Goal: Information Seeking & Learning: Learn about a topic

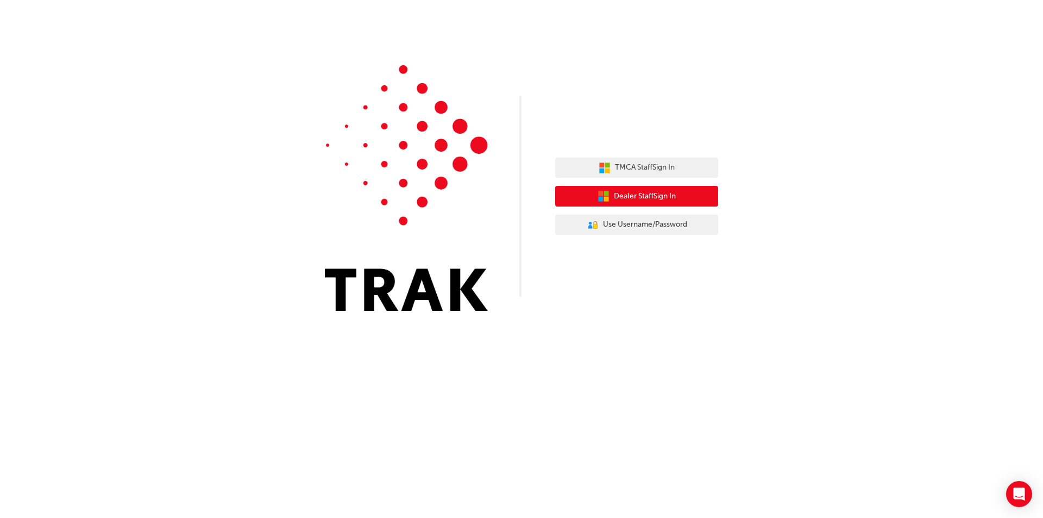
click at [674, 199] on span "Dealer Staff Sign In" at bounding box center [645, 196] width 62 height 12
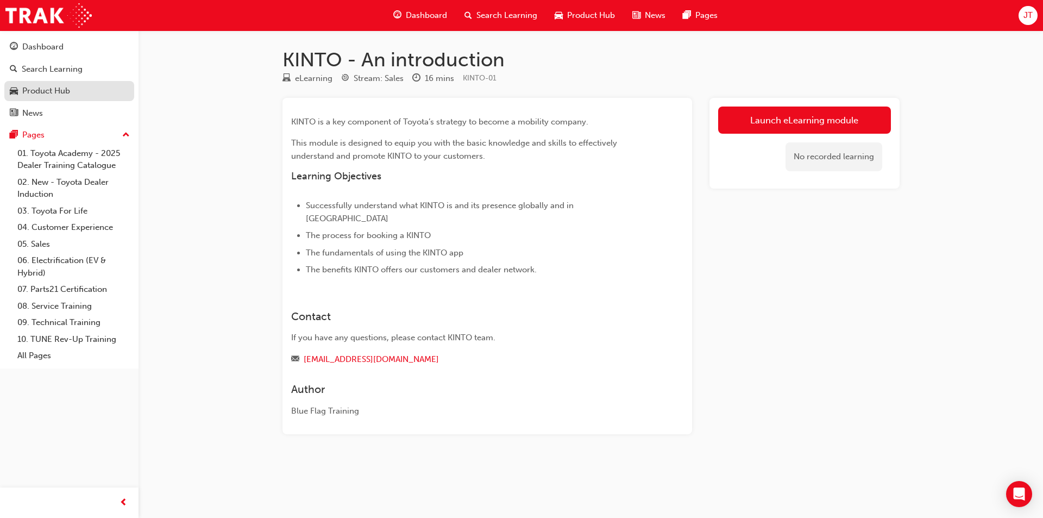
click at [53, 86] on div "Product Hub" at bounding box center [46, 91] width 48 height 12
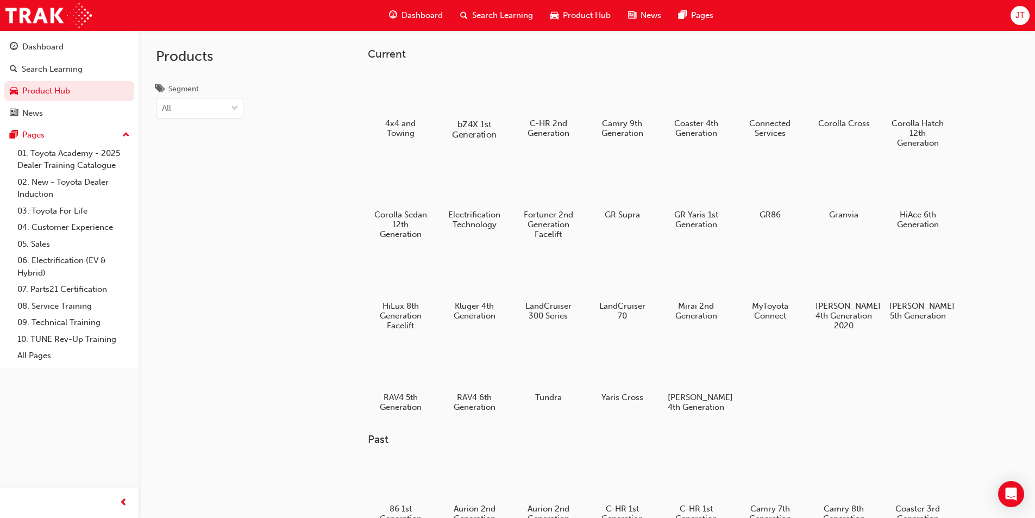
click at [474, 116] on div "bZ4X 1st Generation" at bounding box center [474, 105] width 69 height 77
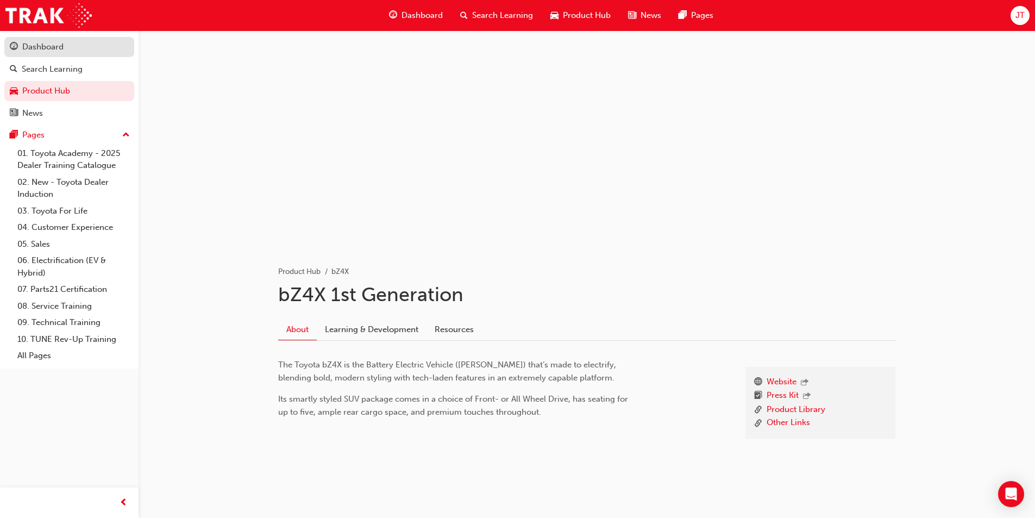
click at [67, 51] on div "Dashboard" at bounding box center [69, 47] width 119 height 14
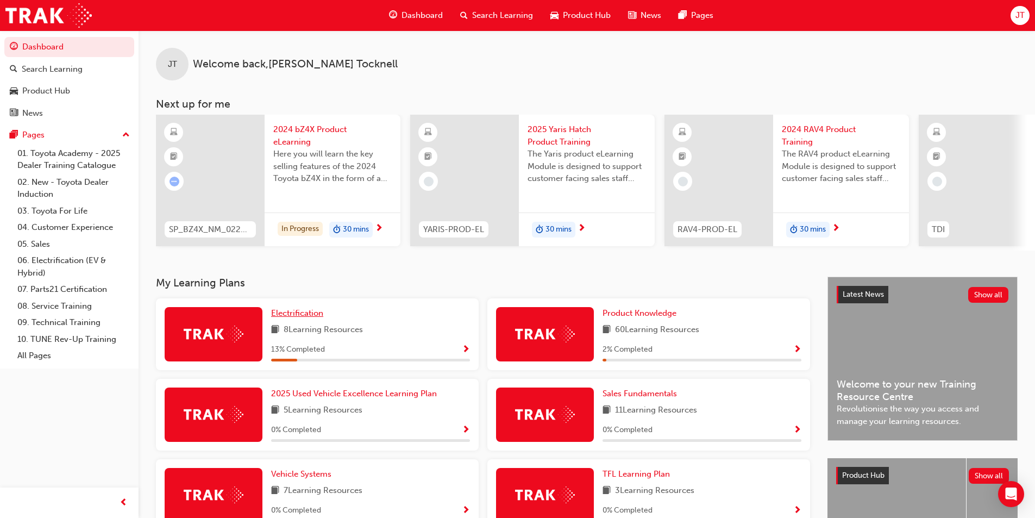
click at [294, 318] on span "Electrification" at bounding box center [297, 313] width 52 height 10
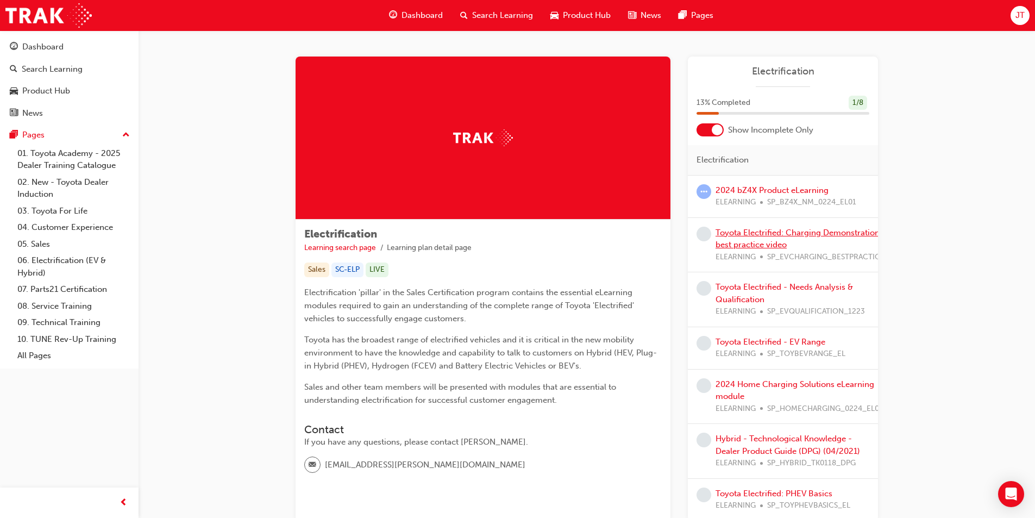
click at [771, 241] on link "Toyota Electrified: Charging Demonstration best practice video" at bounding box center [798, 239] width 164 height 22
click at [767, 191] on link "2024 bZ4X Product eLearning" at bounding box center [772, 190] width 113 height 10
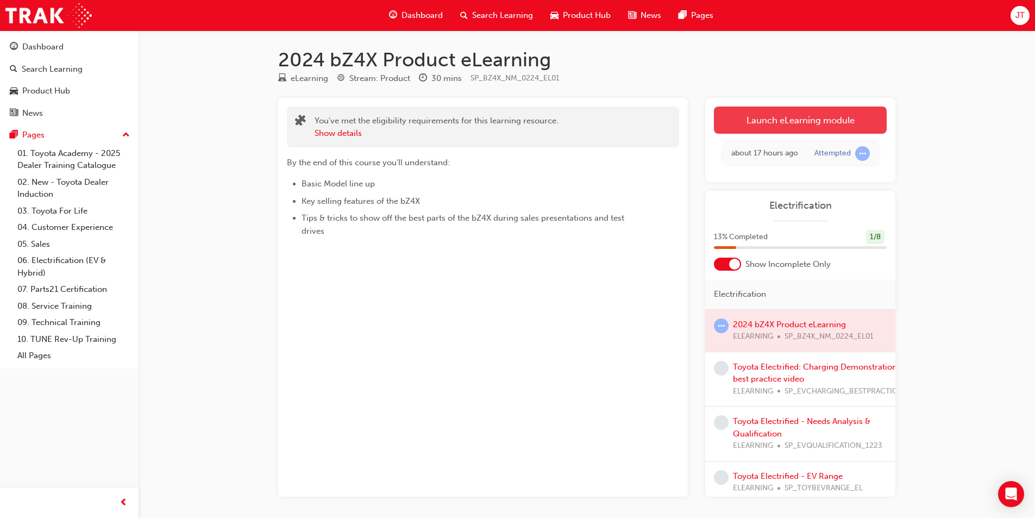
click at [821, 124] on link "Launch eLearning module" at bounding box center [800, 119] width 173 height 27
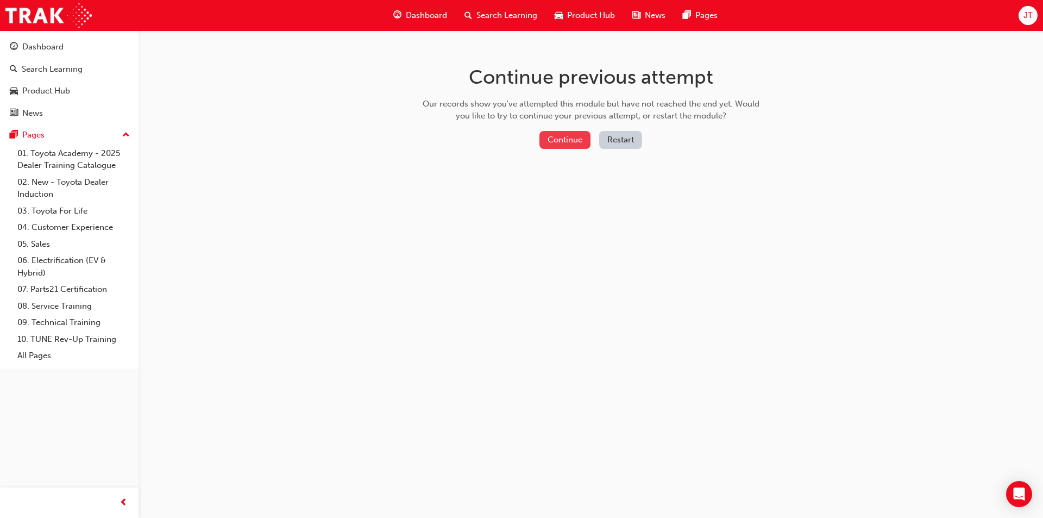
click at [558, 144] on button "Continue" at bounding box center [564, 140] width 51 height 18
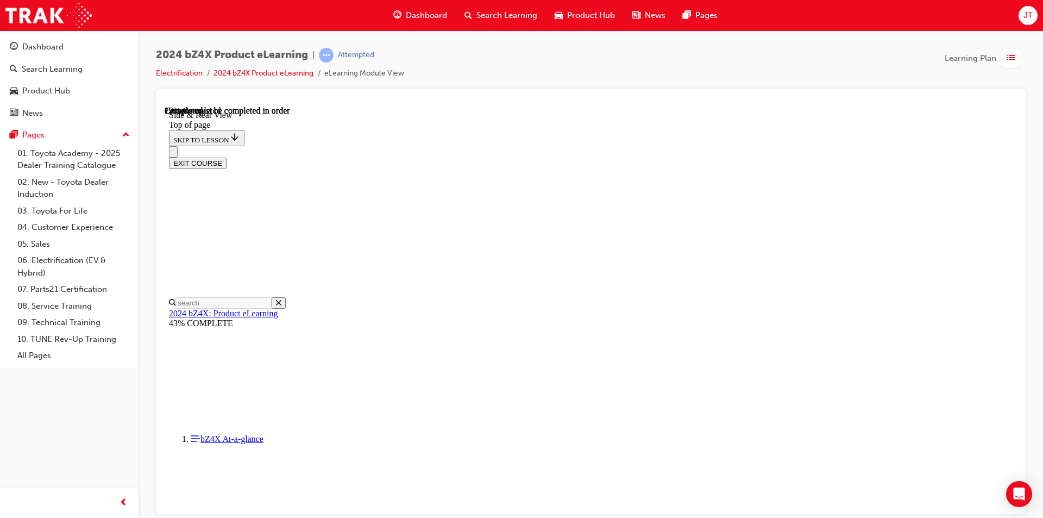
scroll to position [1066, 0]
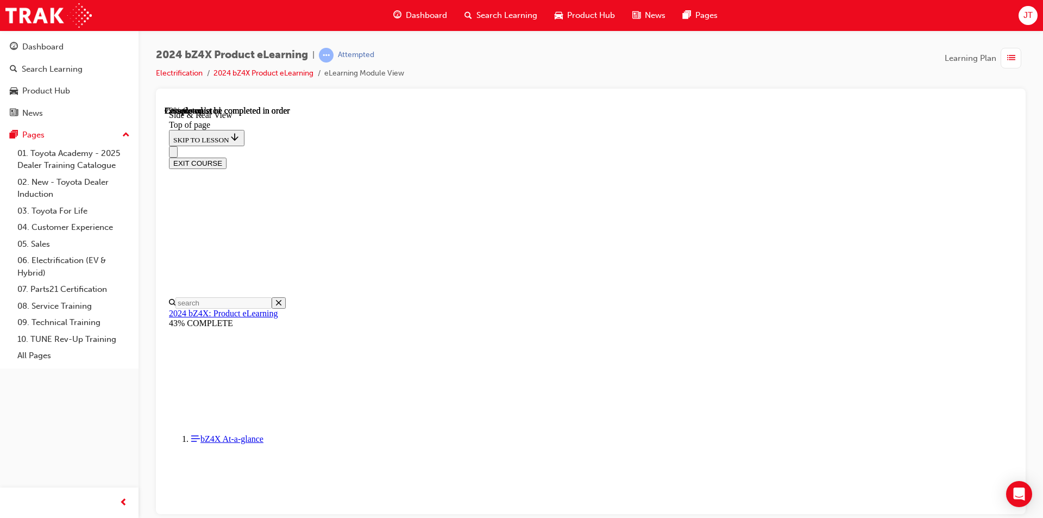
drag, startPoint x: 656, startPoint y: 423, endPoint x: 401, endPoint y: 428, distance: 254.3
drag, startPoint x: 448, startPoint y: 424, endPoint x: 412, endPoint y: 423, distance: 35.4
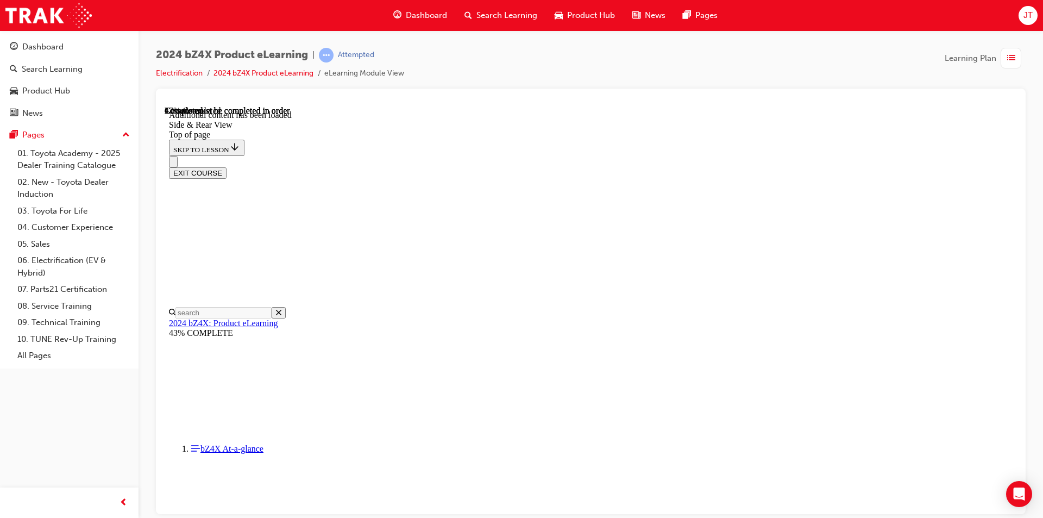
scroll to position [1868, 0]
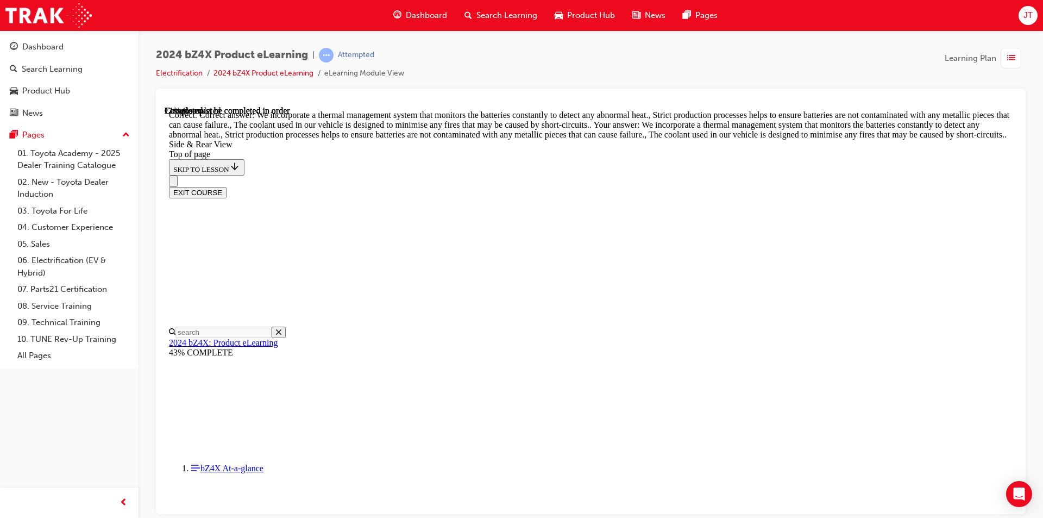
scroll to position [2800, 0]
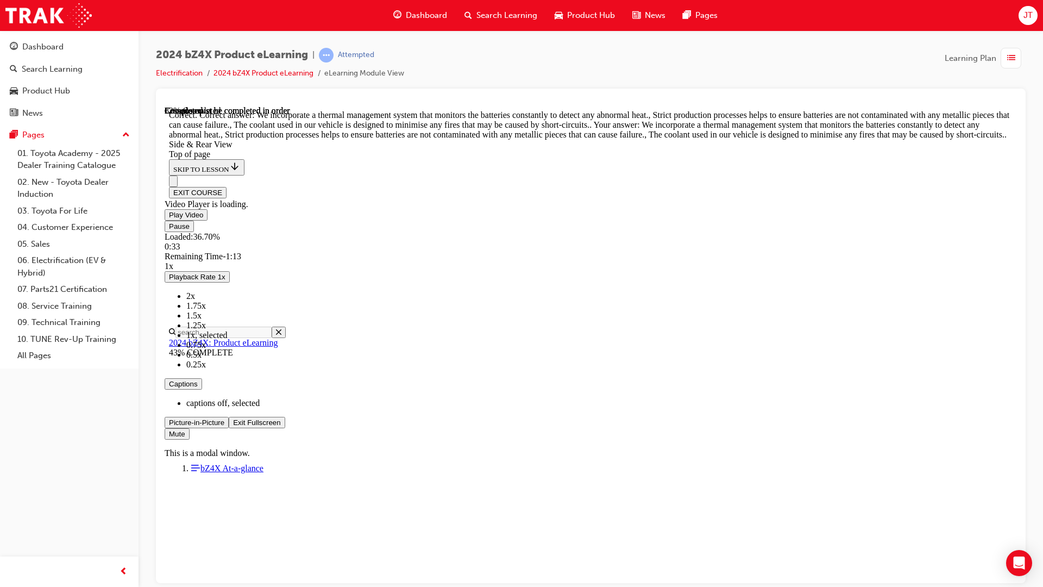
click at [229, 416] on button "Exit Fullscreen" at bounding box center [257, 421] width 56 height 11
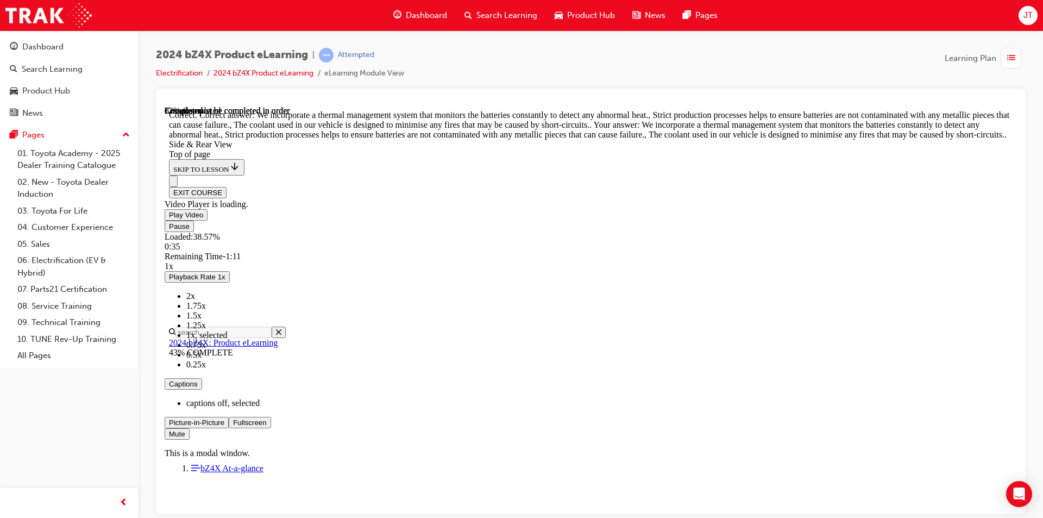
scroll to position [3306, 0]
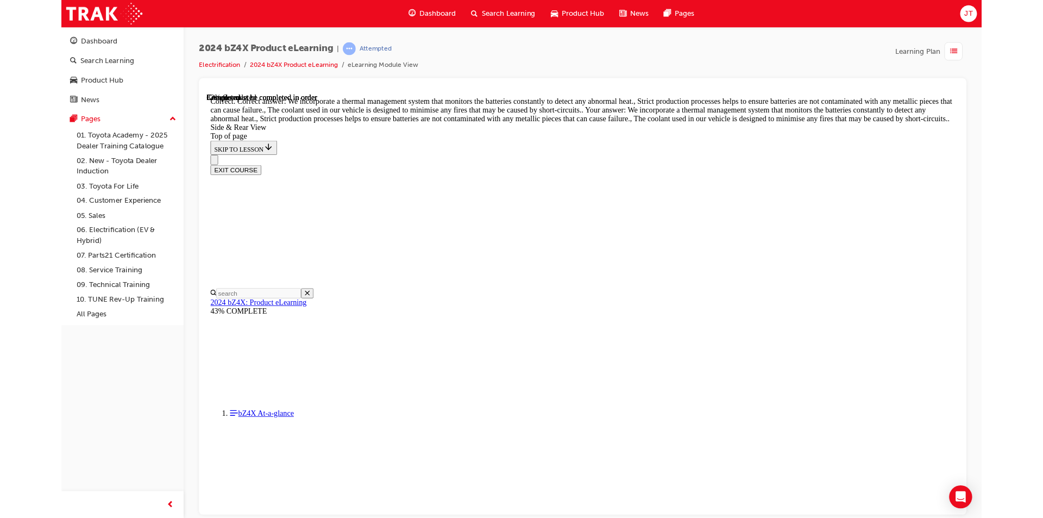
scroll to position [3143, 0]
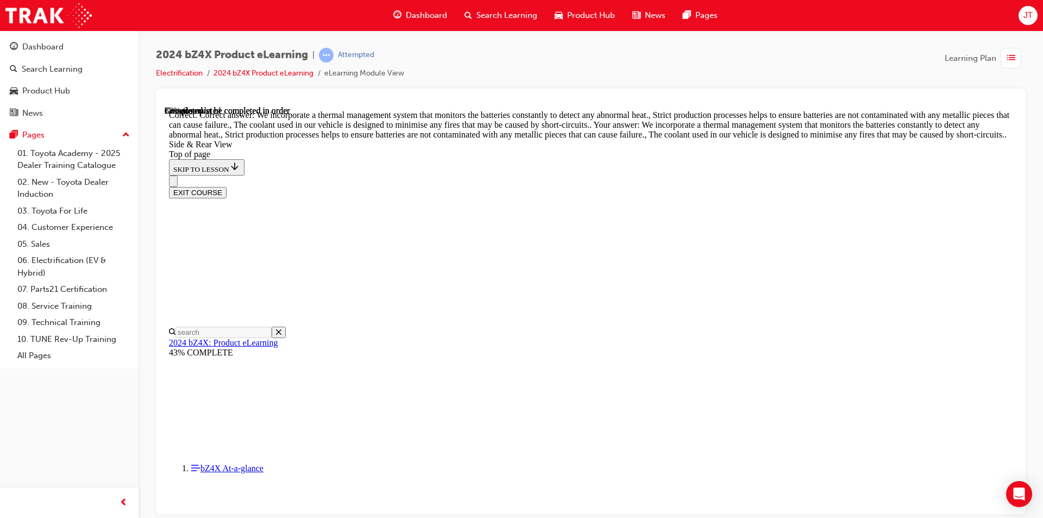
scroll to position [3319, 0]
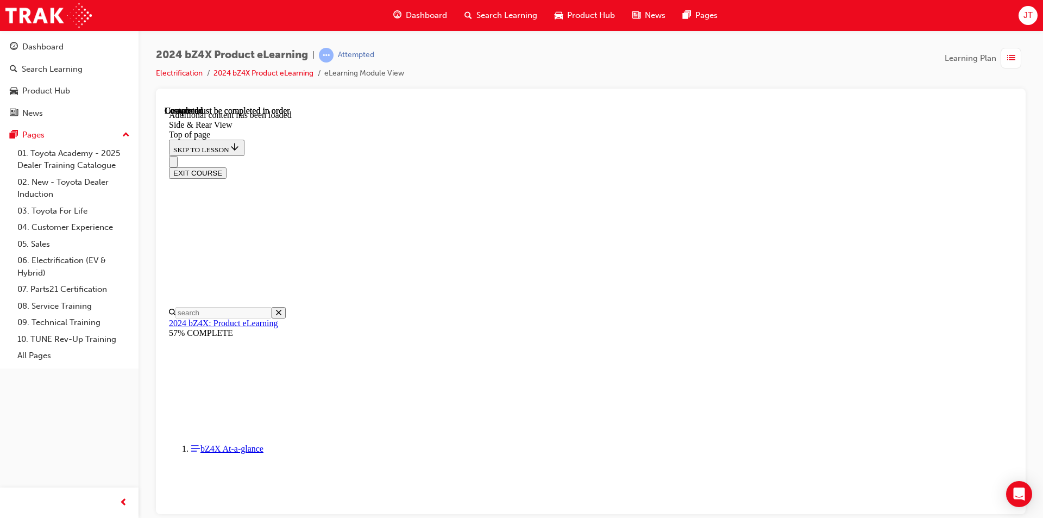
scroll to position [3507, 0]
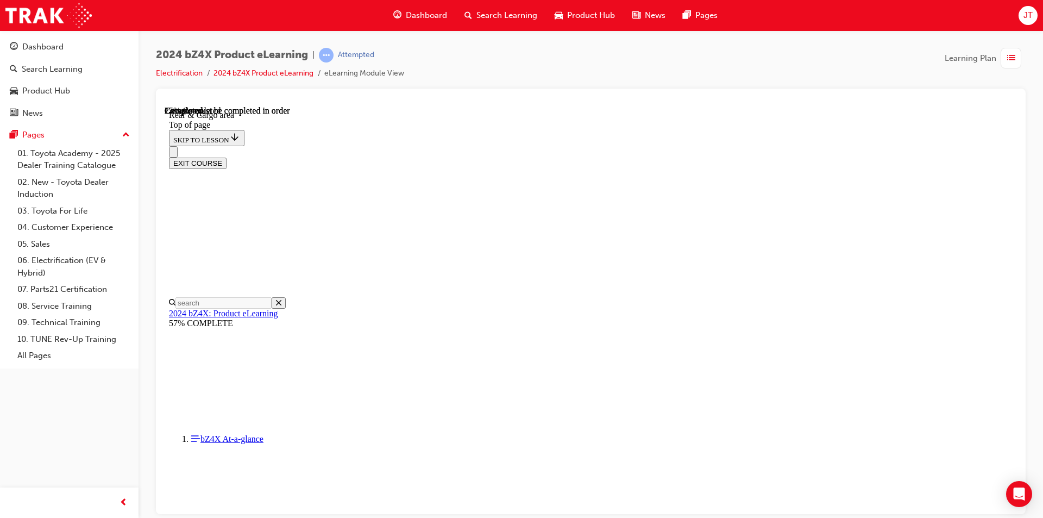
scroll to position [251, 0]
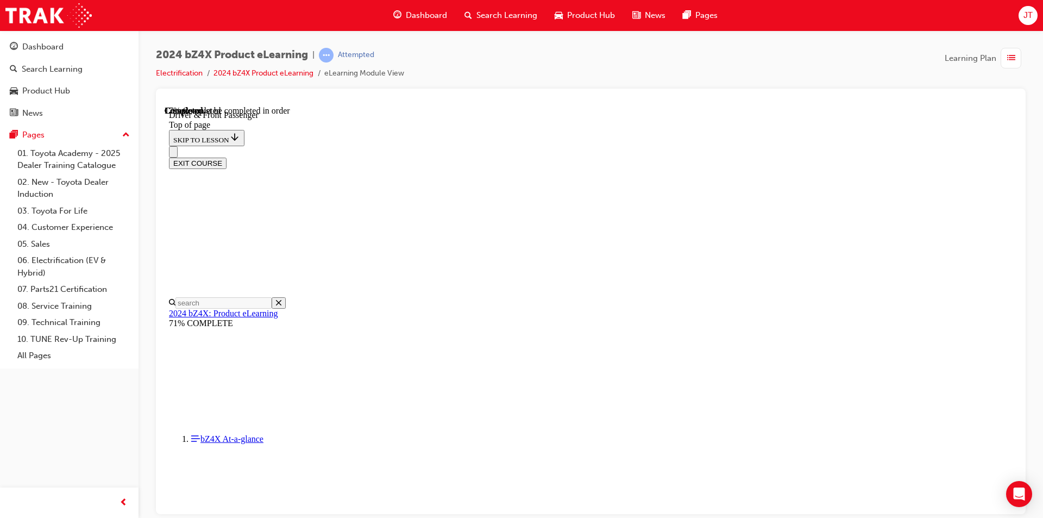
scroll to position [332, 0]
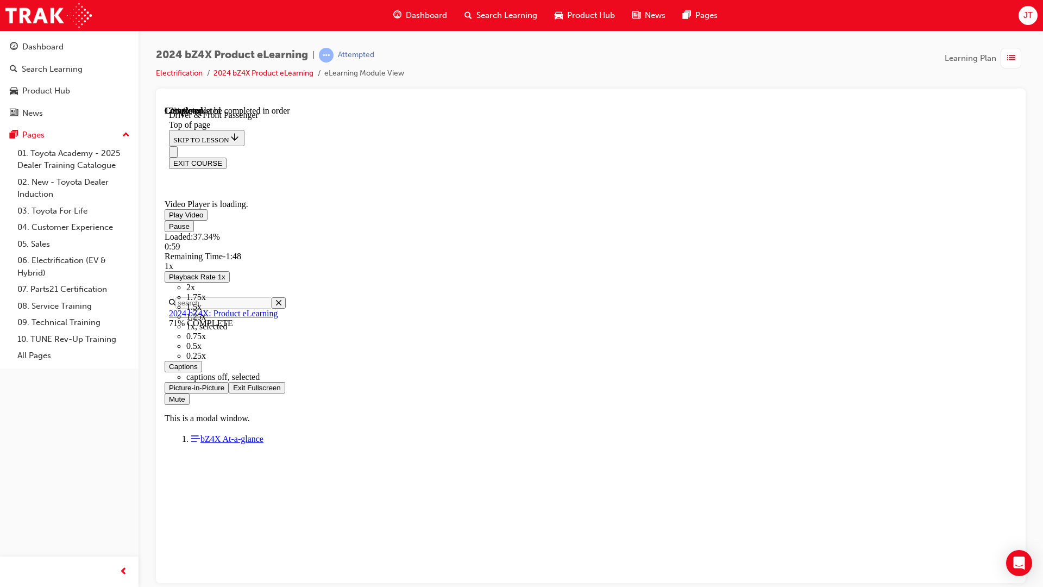
click at [229, 381] on button "Exit Fullscreen" at bounding box center [257, 386] width 56 height 11
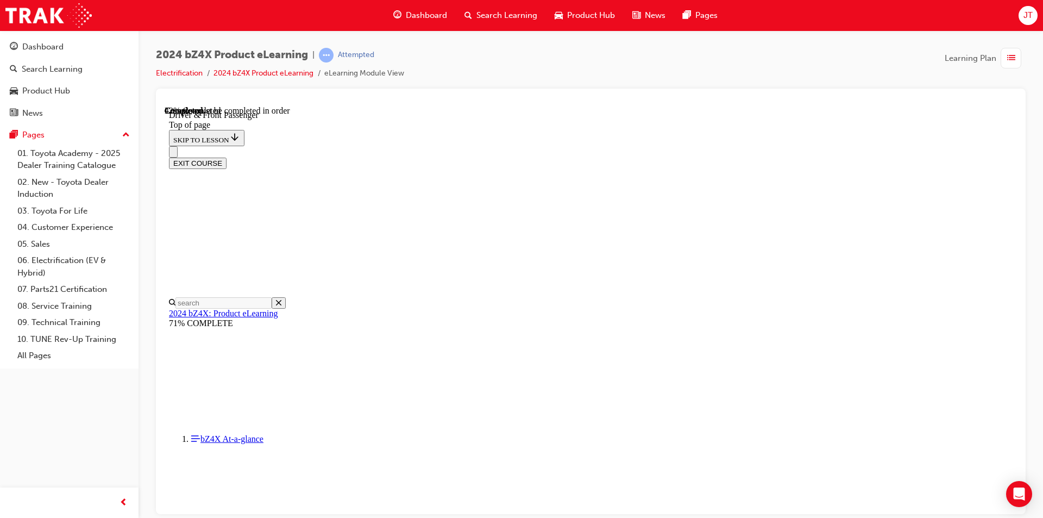
scroll to position [1107, 0]
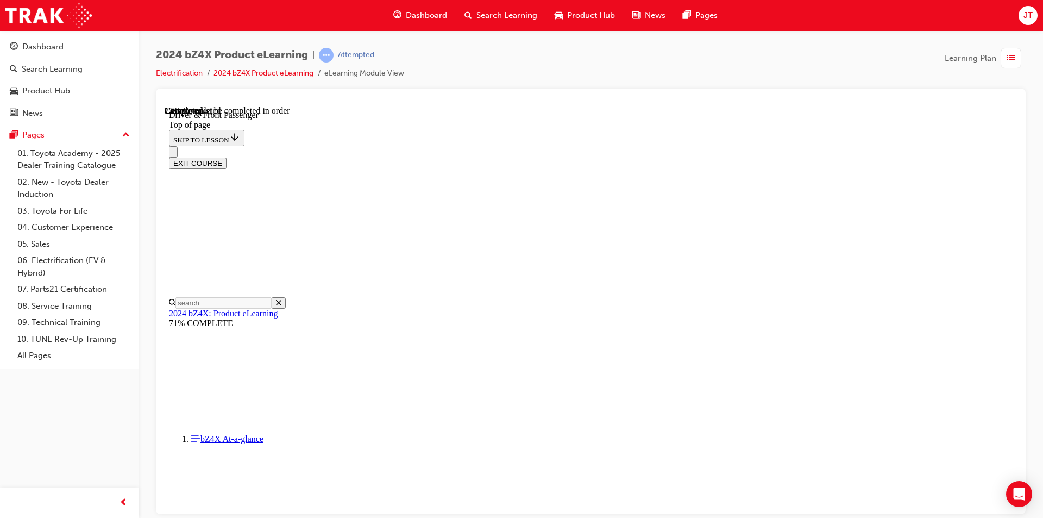
scroll to position [319, 0]
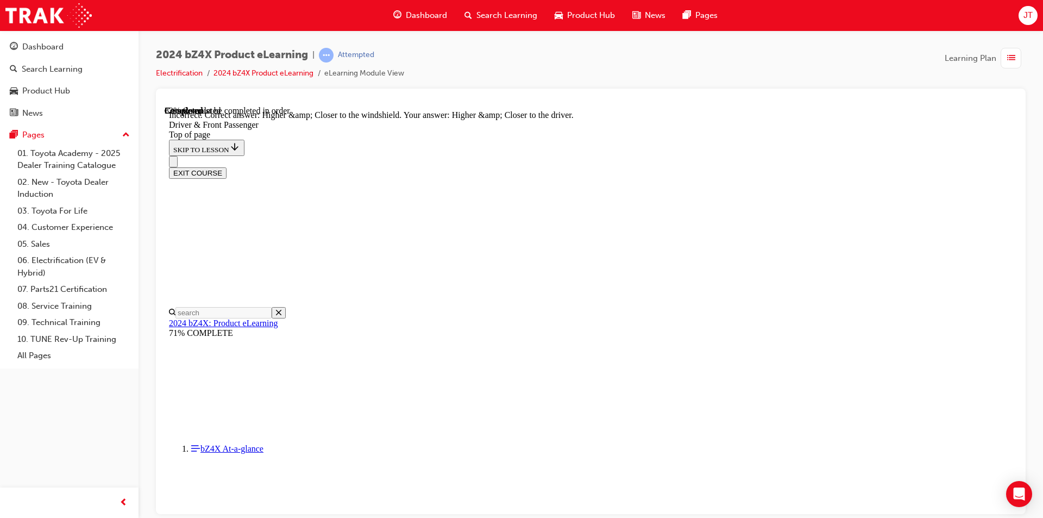
scroll to position [2581, 0]
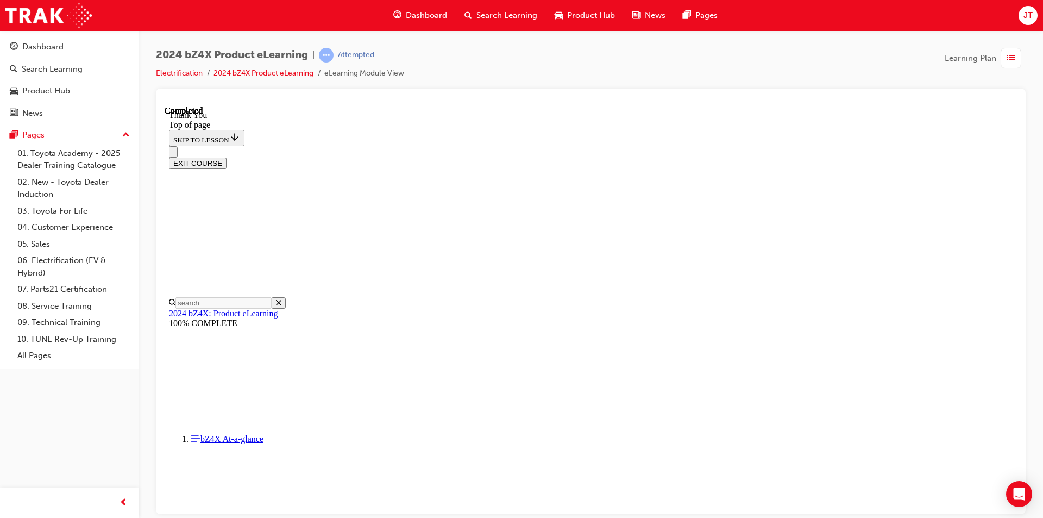
scroll to position [431, 0]
click at [227, 157] on button "EXIT COURSE" at bounding box center [198, 162] width 58 height 11
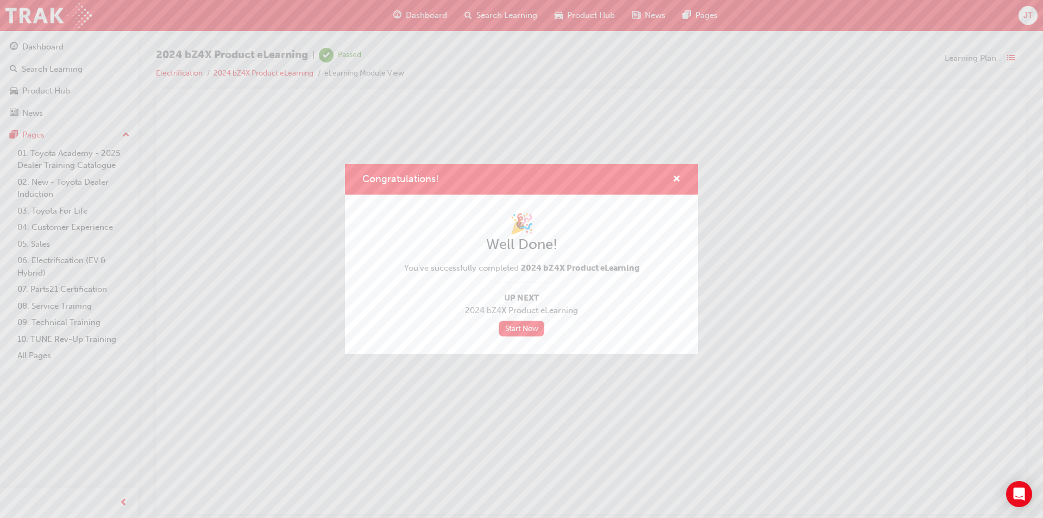
scroll to position [0, 0]
click at [536, 332] on link "Start Now" at bounding box center [522, 329] width 46 height 16
click at [515, 330] on link "Start Now" at bounding box center [522, 329] width 46 height 16
click at [503, 330] on link "Start Now" at bounding box center [522, 329] width 46 height 16
click at [679, 175] on span "cross-icon" at bounding box center [677, 180] width 8 height 10
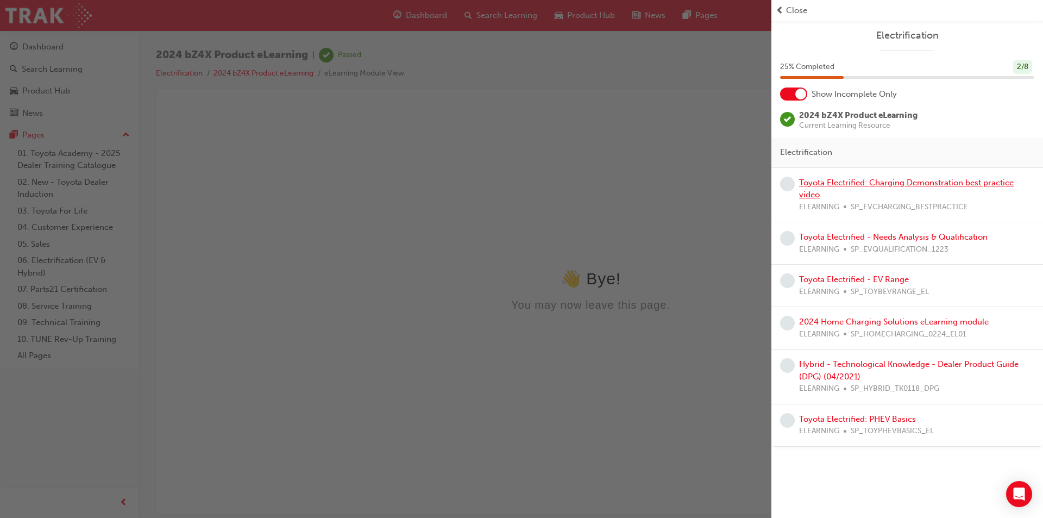
click at [863, 184] on link "Toyota Electrified: Charging Demonstration best practice video" at bounding box center [906, 189] width 215 height 22
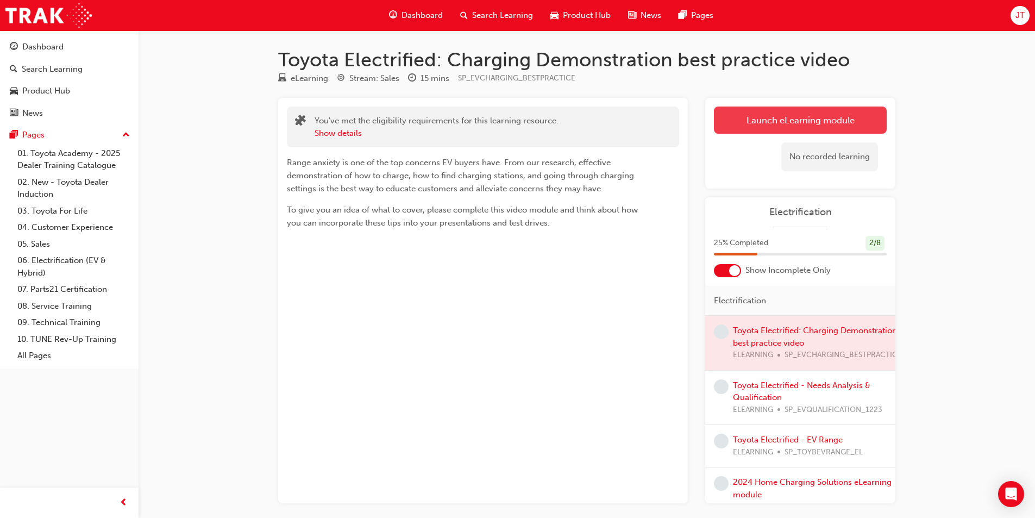
click at [744, 123] on link "Launch eLearning module" at bounding box center [800, 119] width 173 height 27
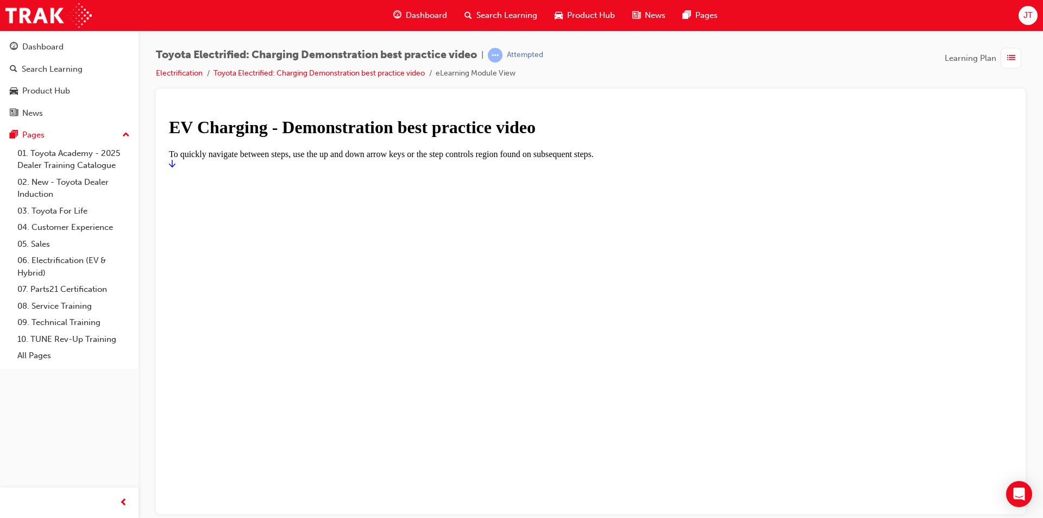
click at [175, 167] on icon "Start" at bounding box center [172, 163] width 7 height 9
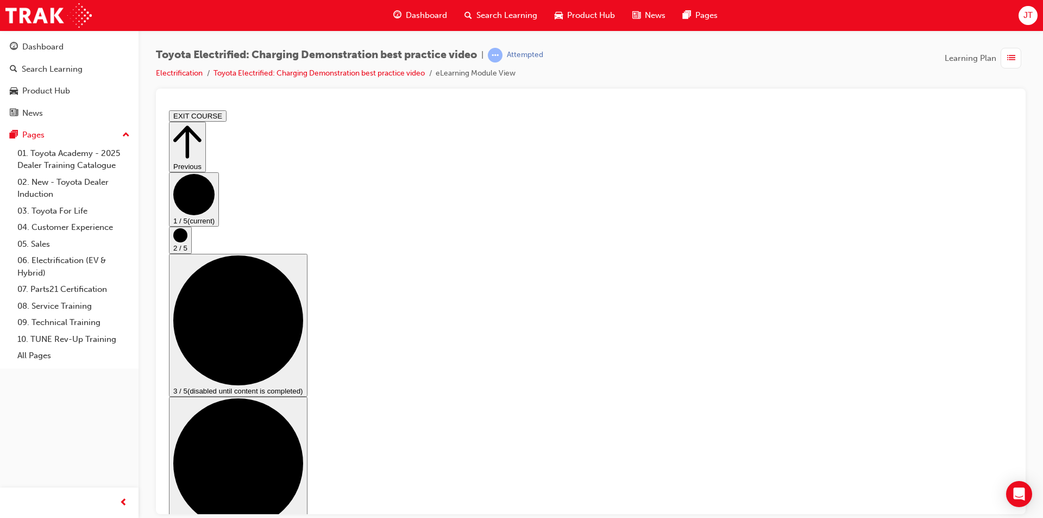
click at [187, 242] on circle "Step controls" at bounding box center [180, 235] width 14 height 14
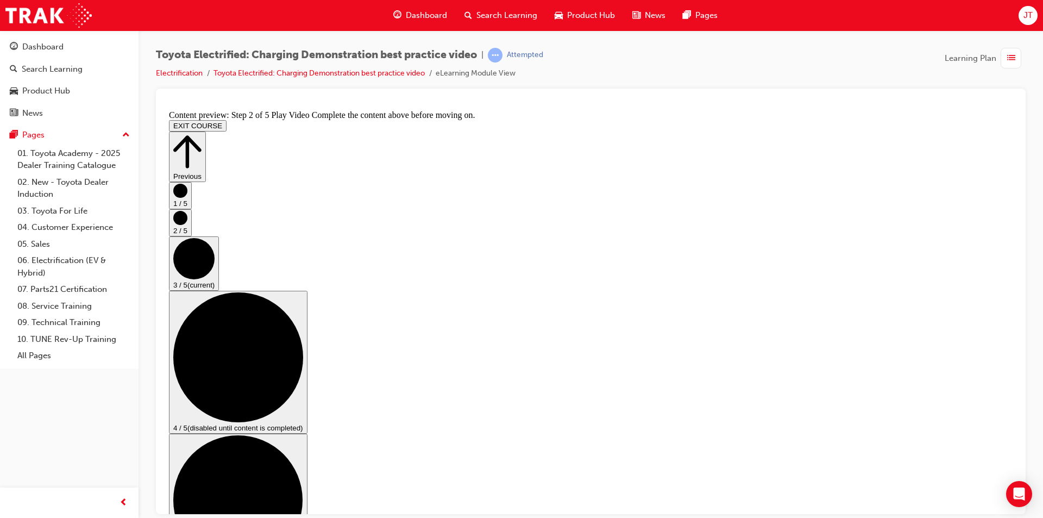
scroll to position [109, 0]
checkbox input "true"
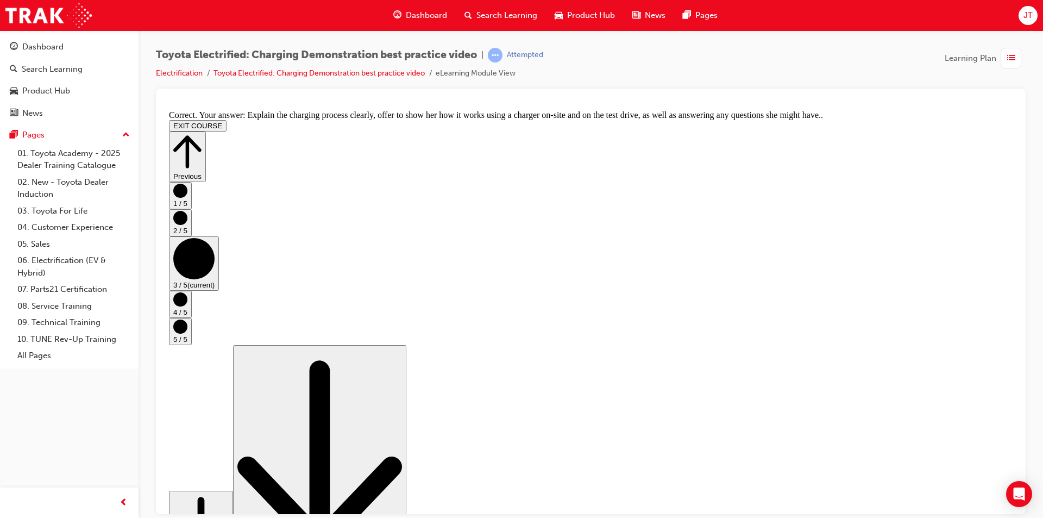
scroll to position [183, 0]
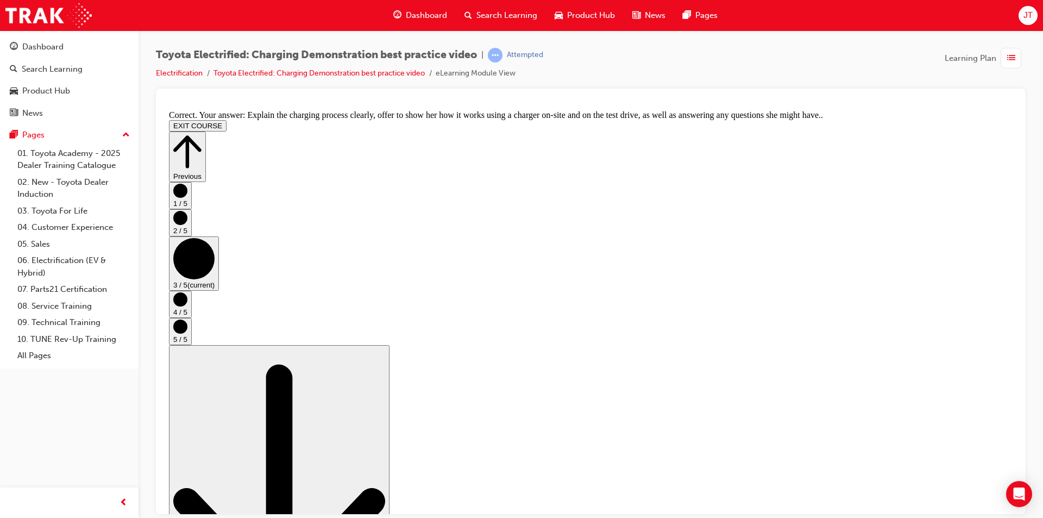
click at [192, 317] on button "4 / 5" at bounding box center [180, 303] width 23 height 27
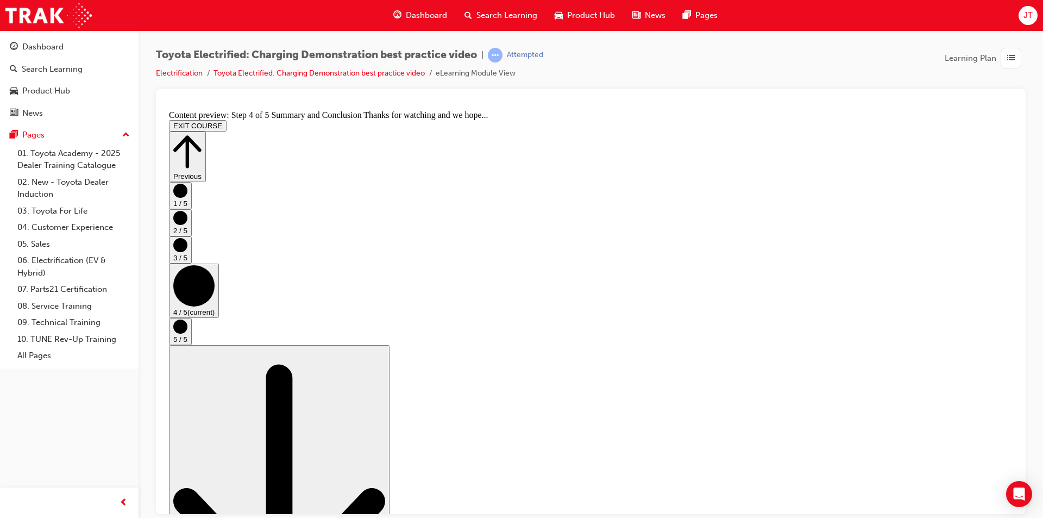
click at [187, 331] on circle "Step controls" at bounding box center [180, 326] width 14 height 14
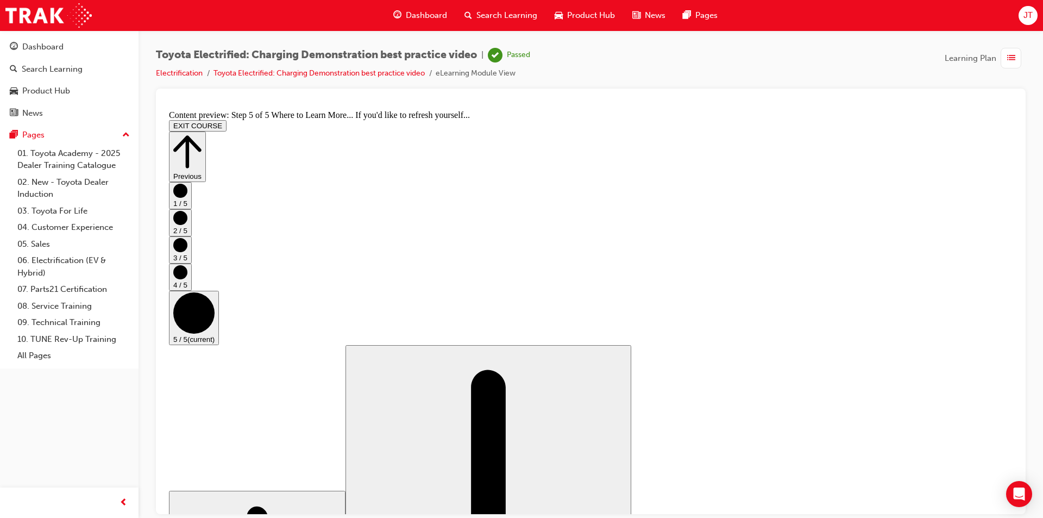
scroll to position [92, 0]
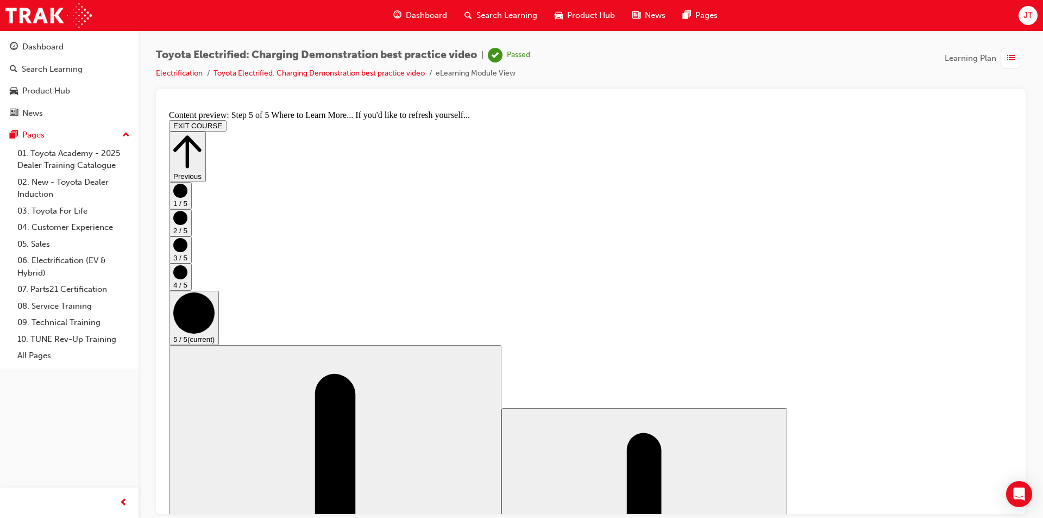
click at [227, 120] on button "EXIT COURSE" at bounding box center [198, 125] width 58 height 11
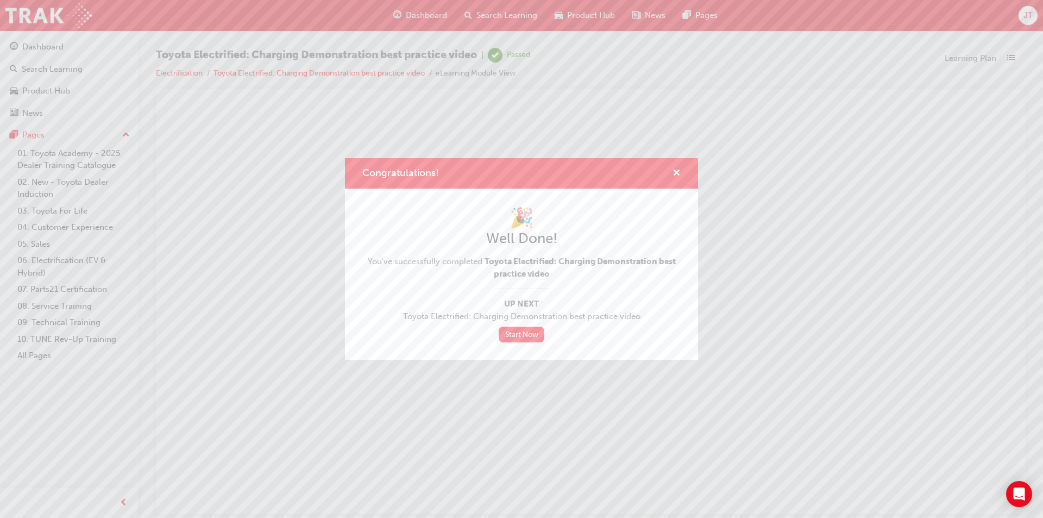
scroll to position [0, 0]
click at [526, 337] on link "Start Now" at bounding box center [522, 335] width 46 height 16
click at [677, 172] on span "cross-icon" at bounding box center [677, 174] width 8 height 10
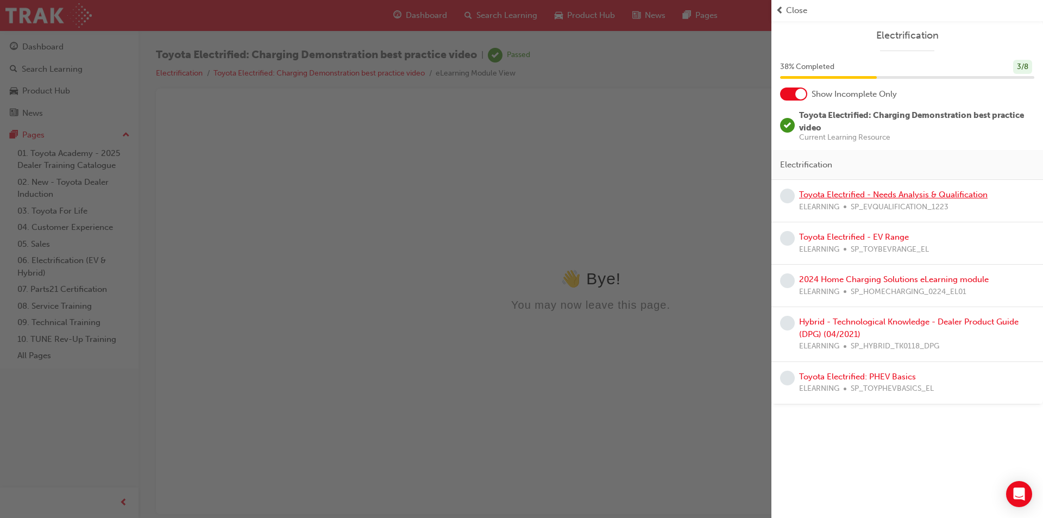
click at [875, 195] on link "Toyota Electrified - Needs Analysis & Qualification" at bounding box center [893, 195] width 189 height 10
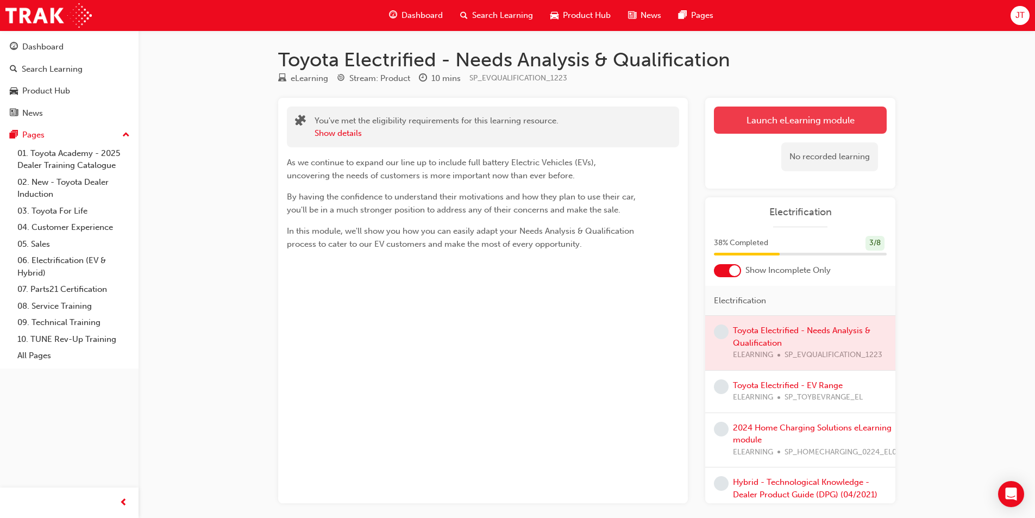
click at [758, 124] on link "Launch eLearning module" at bounding box center [800, 119] width 173 height 27
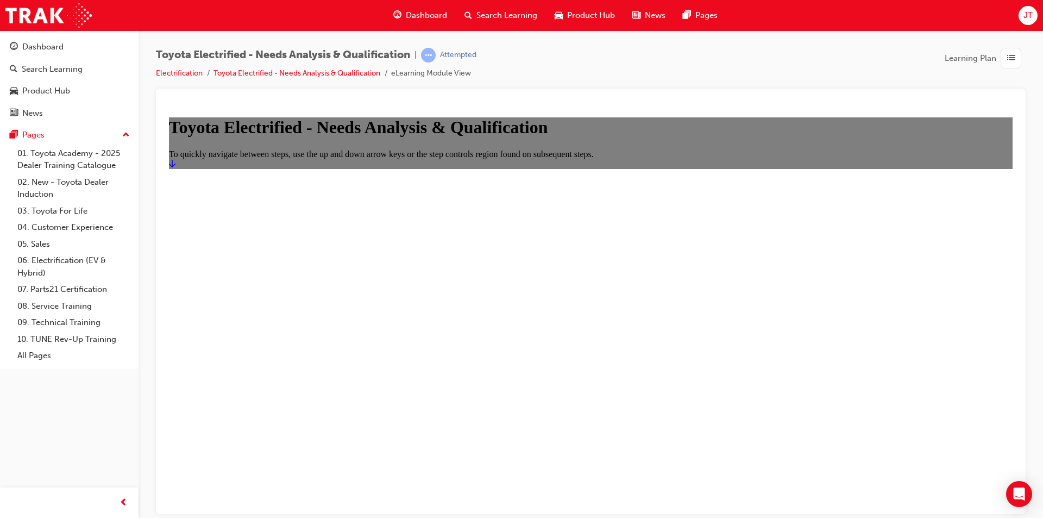
click at [175, 168] on link "Start" at bounding box center [172, 163] width 7 height 9
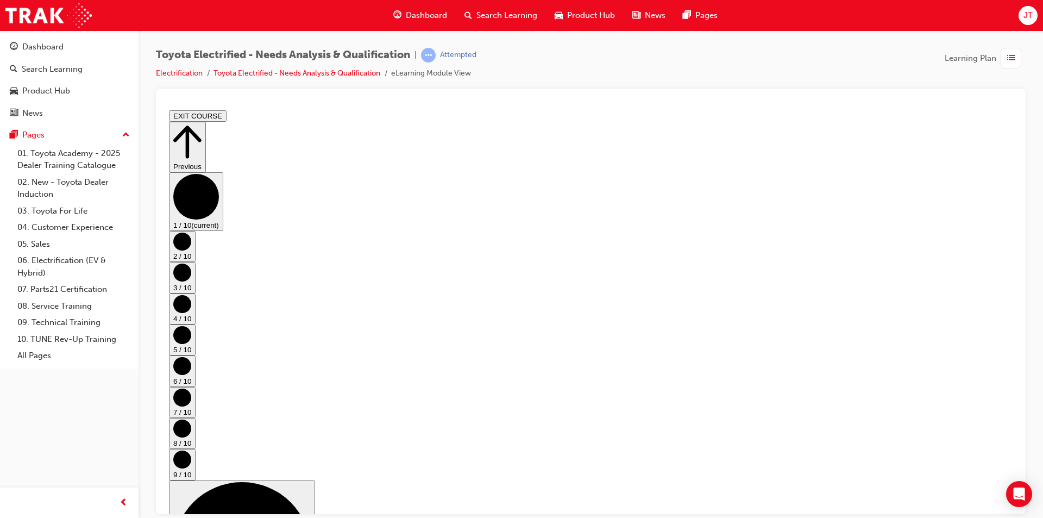
click at [191, 250] on circle "Step controls" at bounding box center [182, 241] width 18 height 18
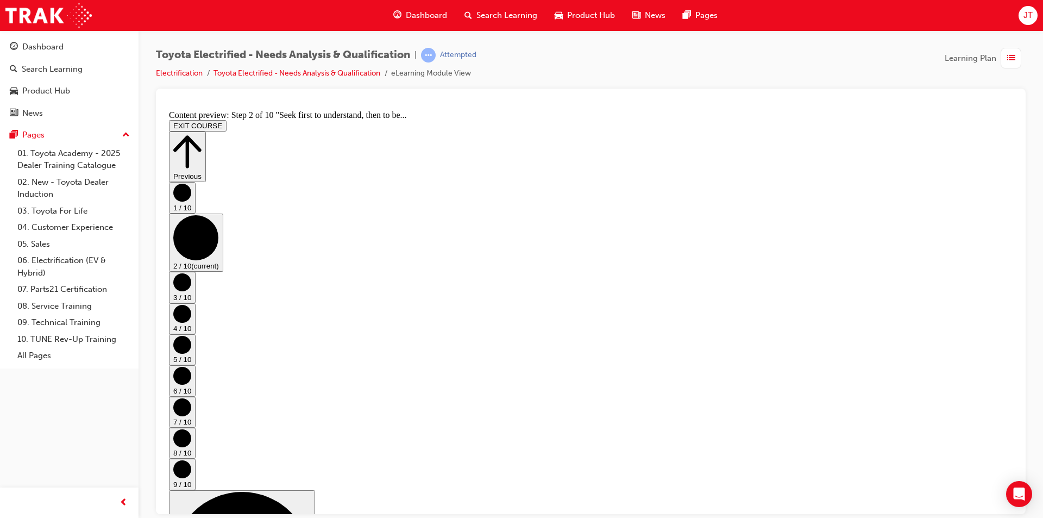
click at [191, 278] on circle "Step controls" at bounding box center [182, 282] width 18 height 18
click at [191, 304] on circle "Step controls" at bounding box center [182, 313] width 18 height 18
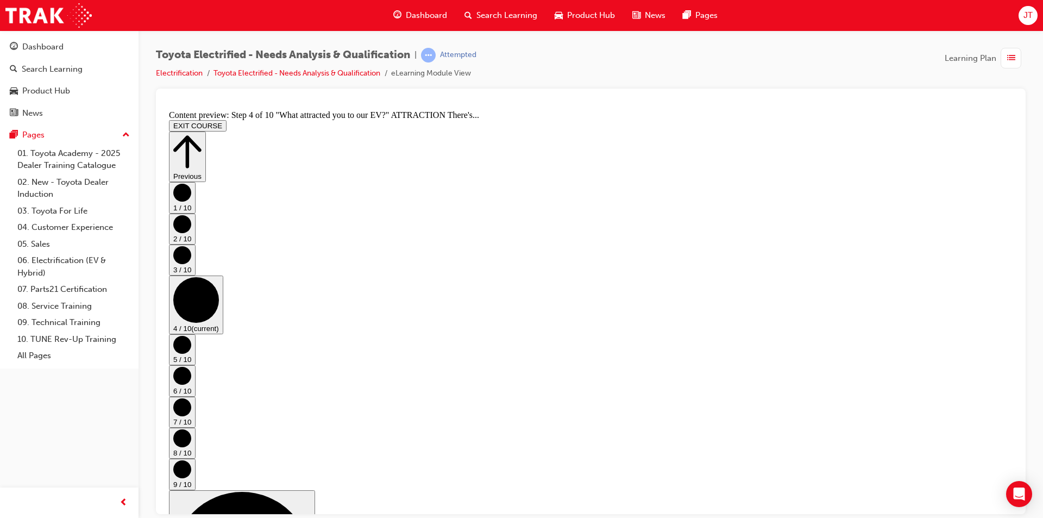
scroll to position [328, 0]
click at [191, 335] on circle "Step controls" at bounding box center [182, 344] width 18 height 18
click at [191, 366] on circle "Step controls" at bounding box center [182, 375] width 18 height 18
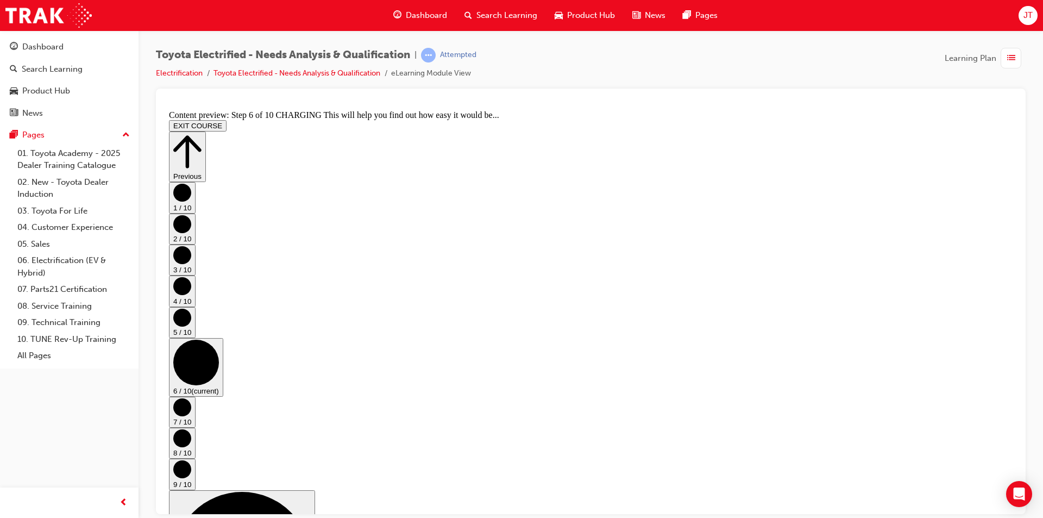
drag, startPoint x: 1012, startPoint y: 292, endPoint x: 1182, endPoint y: 434, distance: 221.8
click at [191, 398] on circle "Step controls" at bounding box center [182, 407] width 18 height 18
click at [196, 427] on button "8 / 10" at bounding box center [182, 442] width 27 height 31
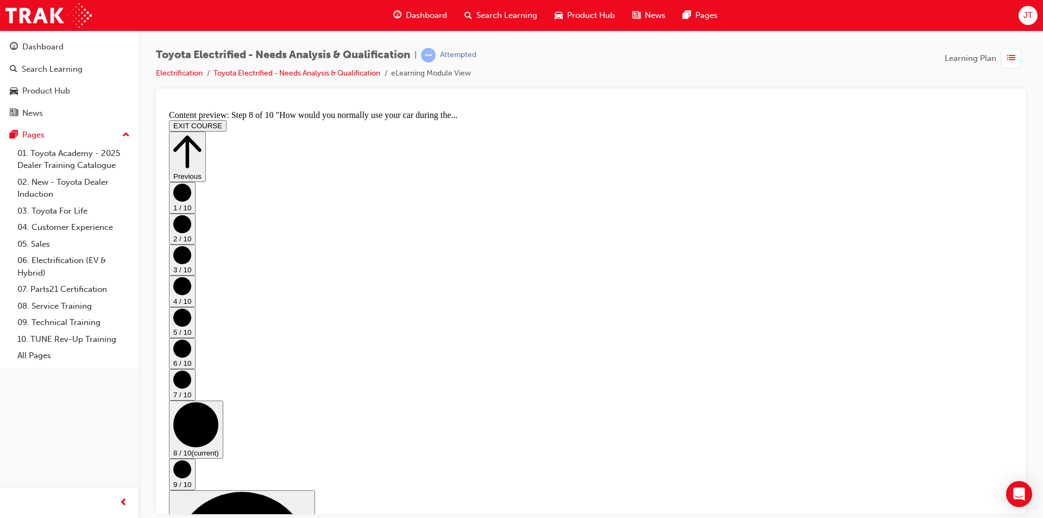
scroll to position [265, 0]
click at [196, 458] on button "9 / 10" at bounding box center [182, 473] width 27 height 31
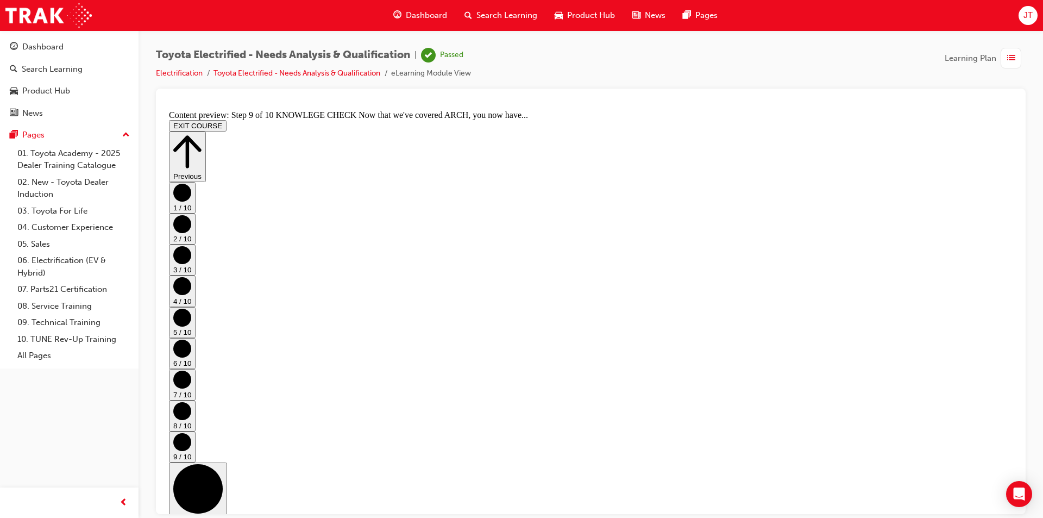
click at [227, 120] on button "EXIT COURSE" at bounding box center [198, 125] width 58 height 11
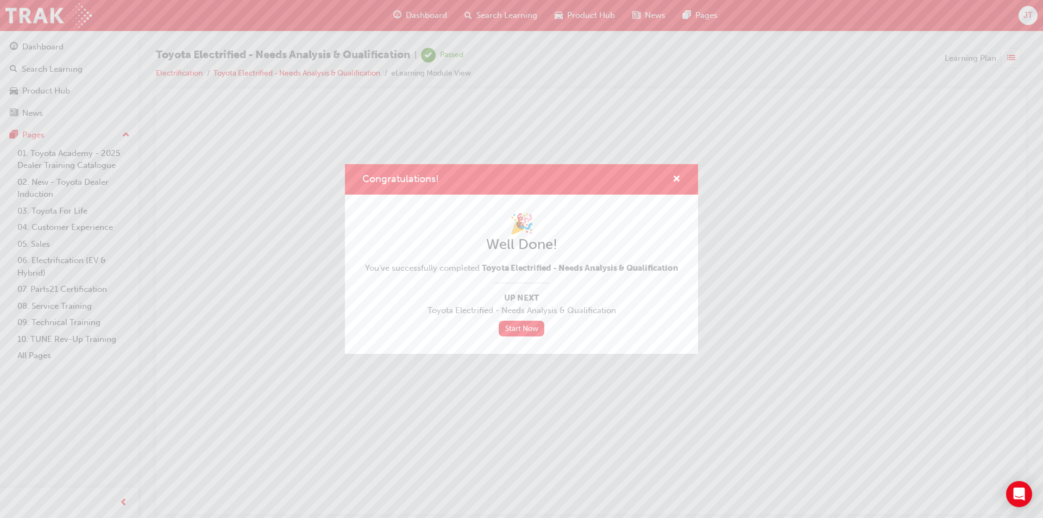
scroll to position [0, 0]
click at [528, 328] on link "Start Now" at bounding box center [522, 329] width 46 height 16
click at [679, 181] on span "cross-icon" at bounding box center [677, 180] width 8 height 10
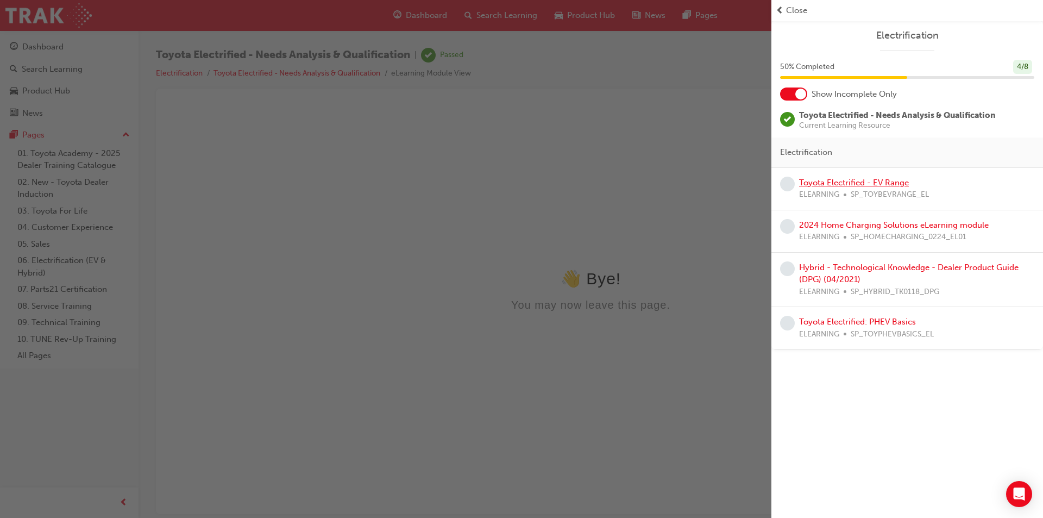
click at [872, 182] on link "Toyota Electrified - EV Range" at bounding box center [854, 183] width 110 height 10
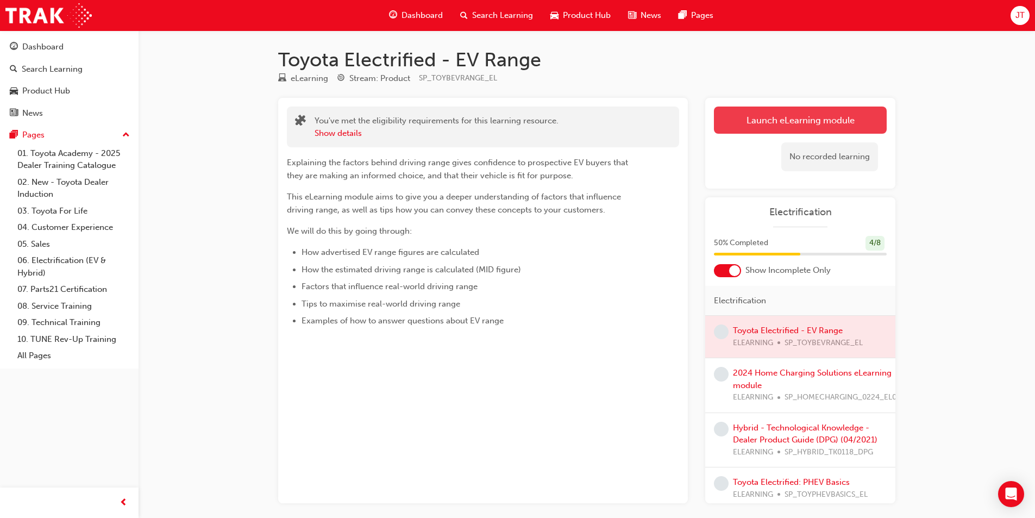
click at [771, 120] on link "Launch eLearning module" at bounding box center [800, 119] width 173 height 27
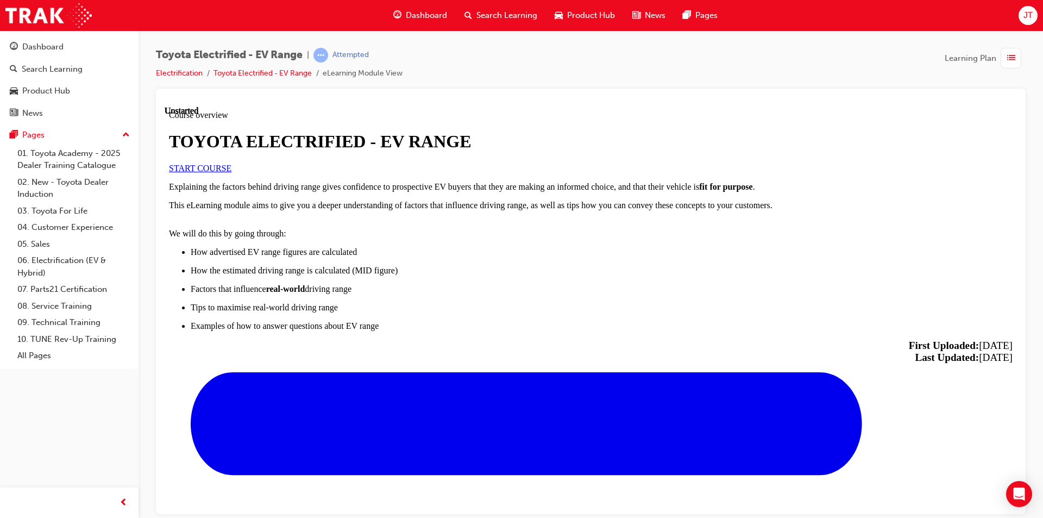
click at [231, 172] on link "START COURSE" at bounding box center [200, 167] width 62 height 9
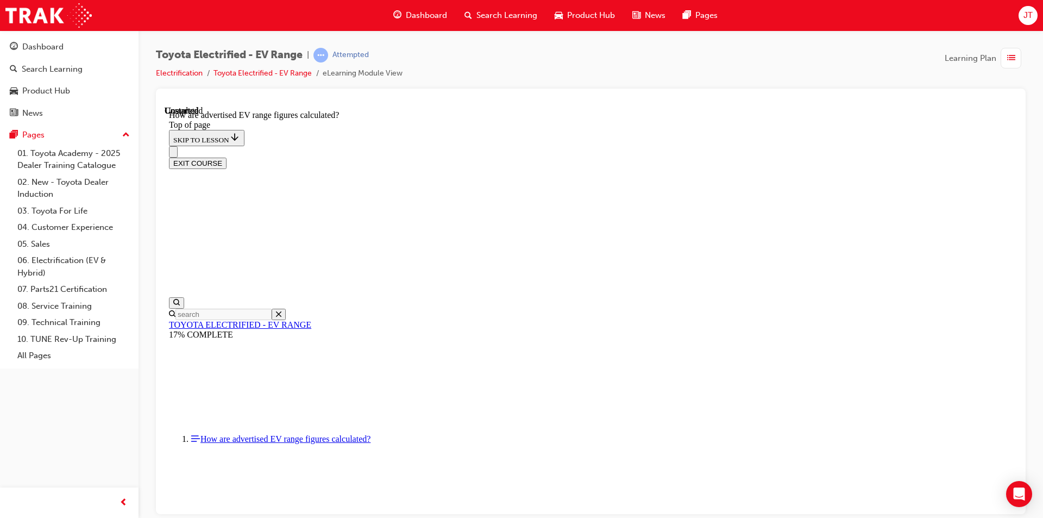
scroll to position [561, 0]
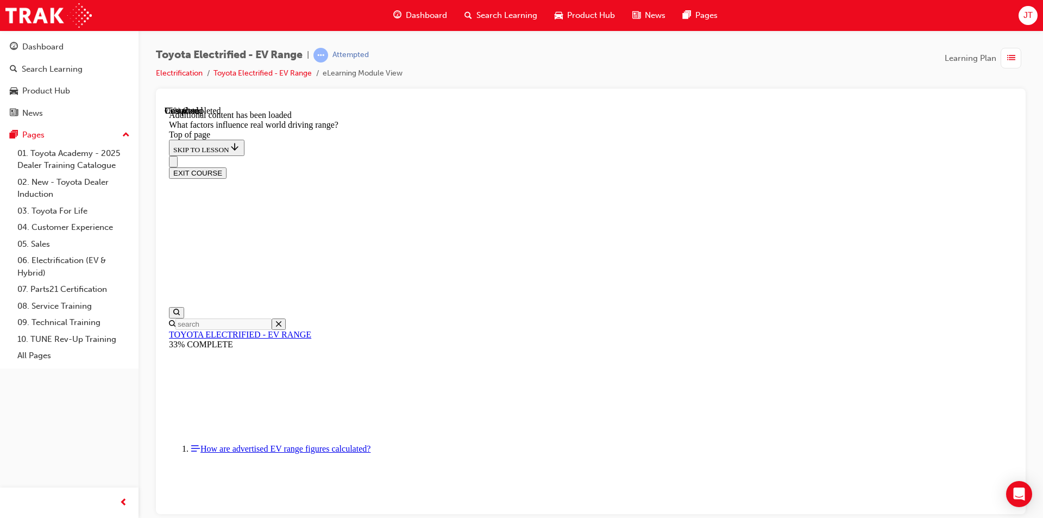
scroll to position [1311, 0]
drag, startPoint x: 676, startPoint y: 281, endPoint x: 535, endPoint y: 426, distance: 202.1
drag, startPoint x: 688, startPoint y: 285, endPoint x: 840, endPoint y: 429, distance: 209.1
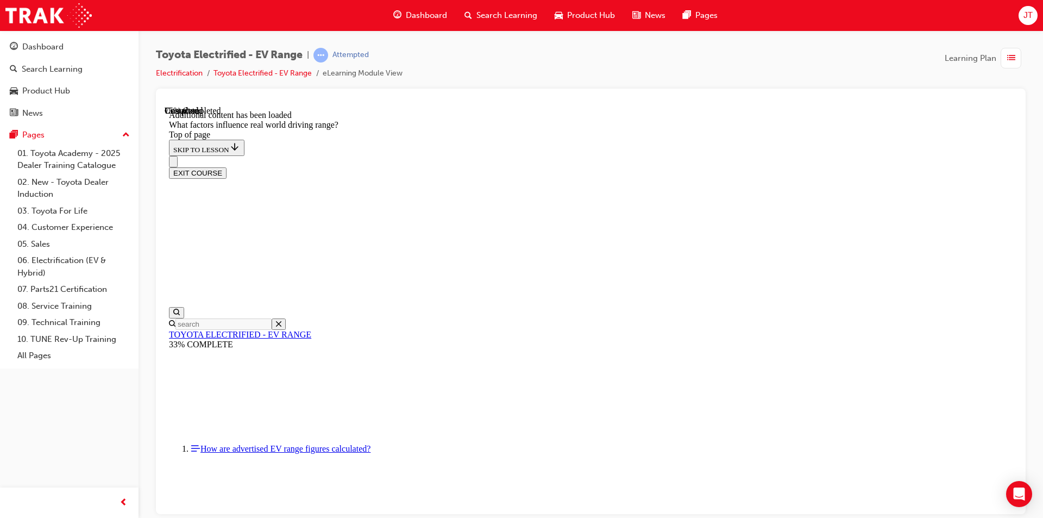
drag, startPoint x: 691, startPoint y: 302, endPoint x: 547, endPoint y: 448, distance: 205.1
drag, startPoint x: 673, startPoint y: 303, endPoint x: 809, endPoint y: 443, distance: 196.3
drag, startPoint x: 697, startPoint y: 313, endPoint x: 827, endPoint y: 453, distance: 190.7
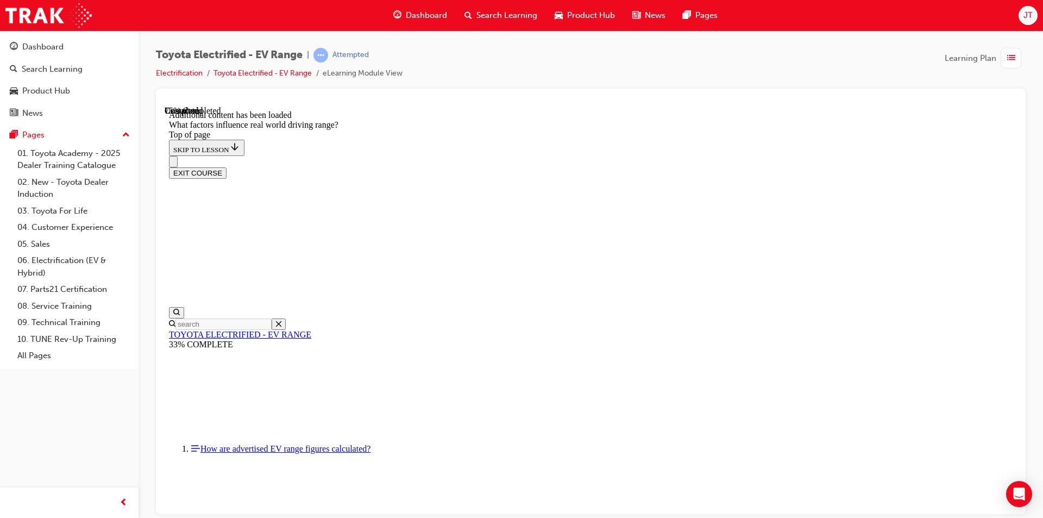
drag, startPoint x: 692, startPoint y: 311, endPoint x: 548, endPoint y: 457, distance: 205.1
drag, startPoint x: 674, startPoint y: 293, endPoint x: 823, endPoint y: 443, distance: 210.9
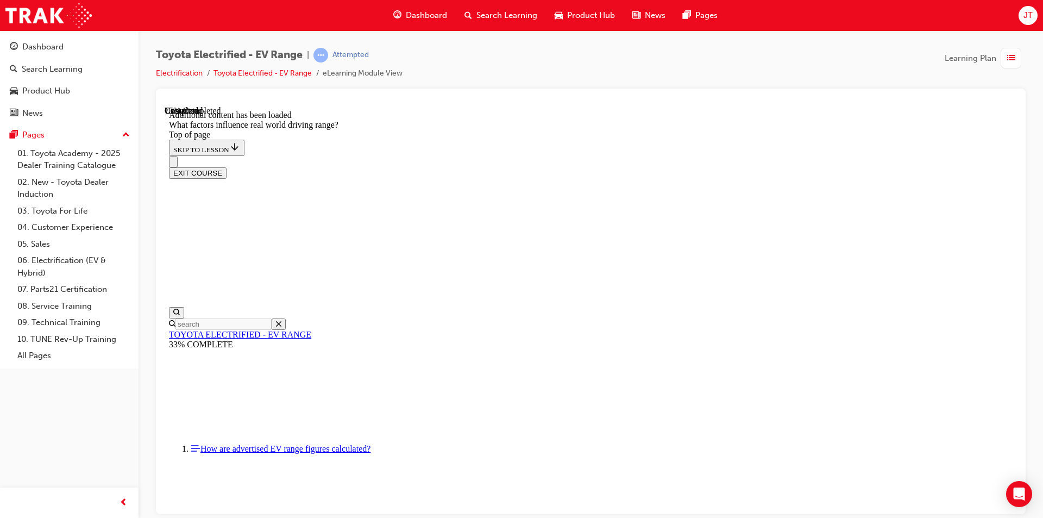
drag, startPoint x: 686, startPoint y: 306, endPoint x: 830, endPoint y: 451, distance: 204.4
drag, startPoint x: 673, startPoint y: 320, endPoint x: 529, endPoint y: 460, distance: 200.9
drag, startPoint x: 652, startPoint y: 305, endPoint x: 510, endPoint y: 448, distance: 201.7
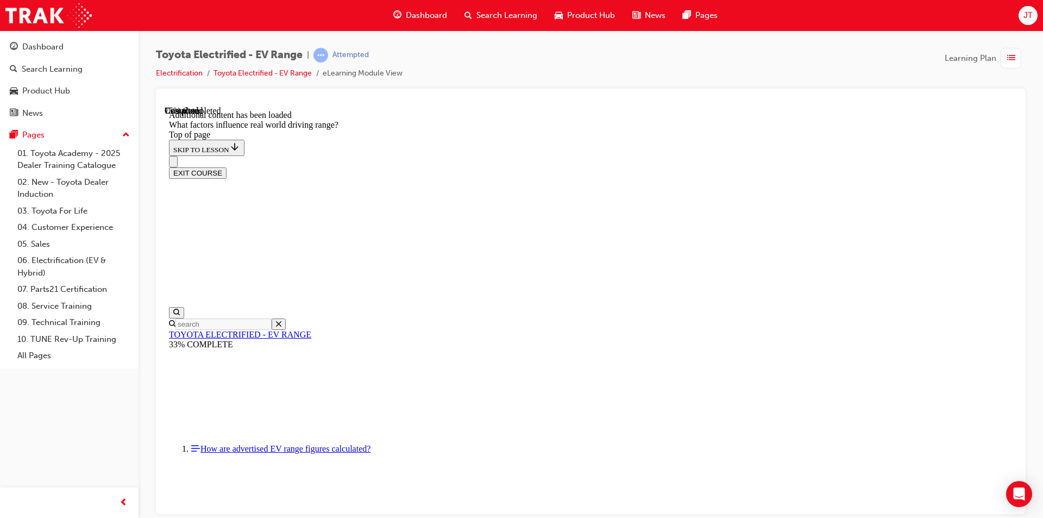
drag, startPoint x: 673, startPoint y: 254, endPoint x: 814, endPoint y: 400, distance: 203.3
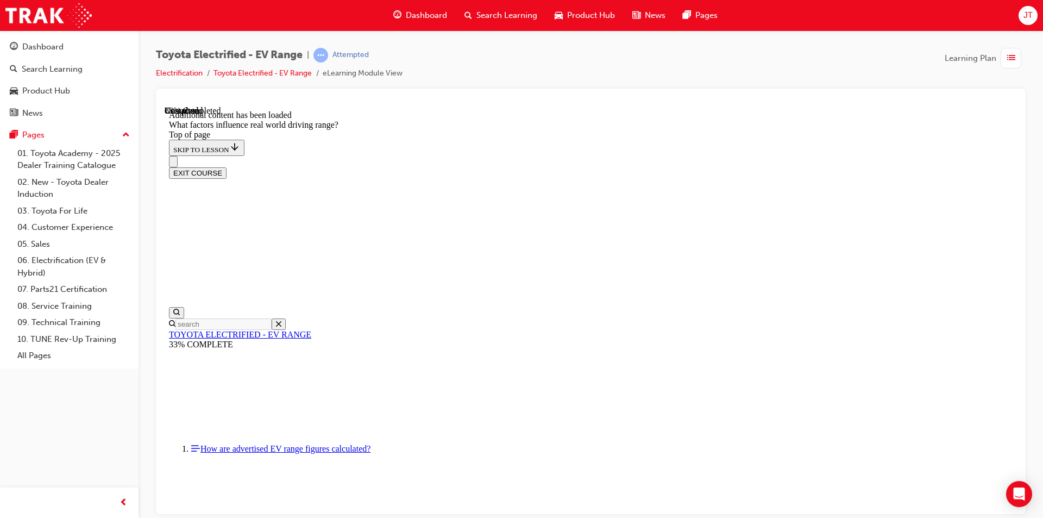
drag, startPoint x: 666, startPoint y: 260, endPoint x: 536, endPoint y: 401, distance: 191.9
drag, startPoint x: 658, startPoint y: 260, endPoint x: 778, endPoint y: 399, distance: 183.7
drag, startPoint x: 654, startPoint y: 258, endPoint x: 785, endPoint y: 402, distance: 194.2
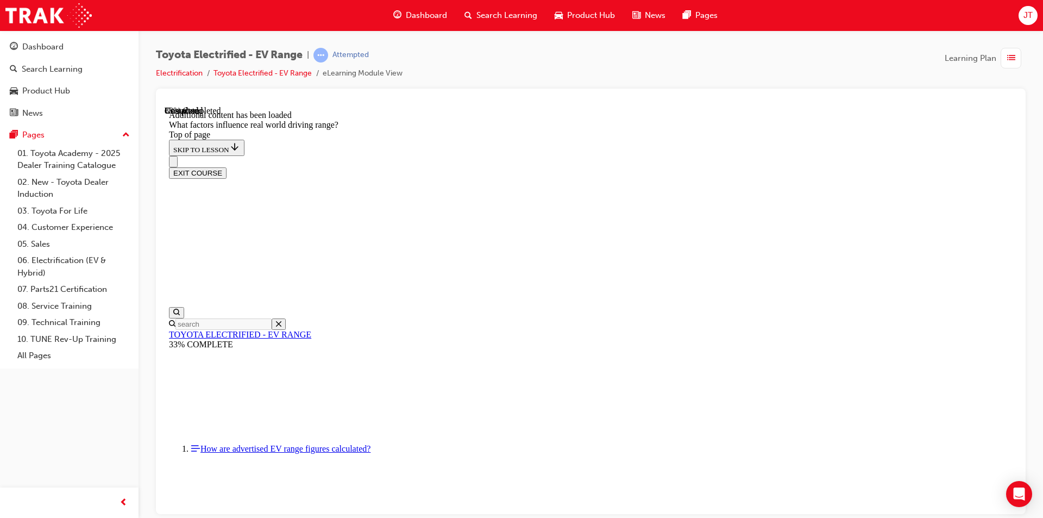
drag, startPoint x: 670, startPoint y: 253, endPoint x: 532, endPoint y: 396, distance: 199.0
drag, startPoint x: 657, startPoint y: 250, endPoint x: 820, endPoint y: 392, distance: 215.3
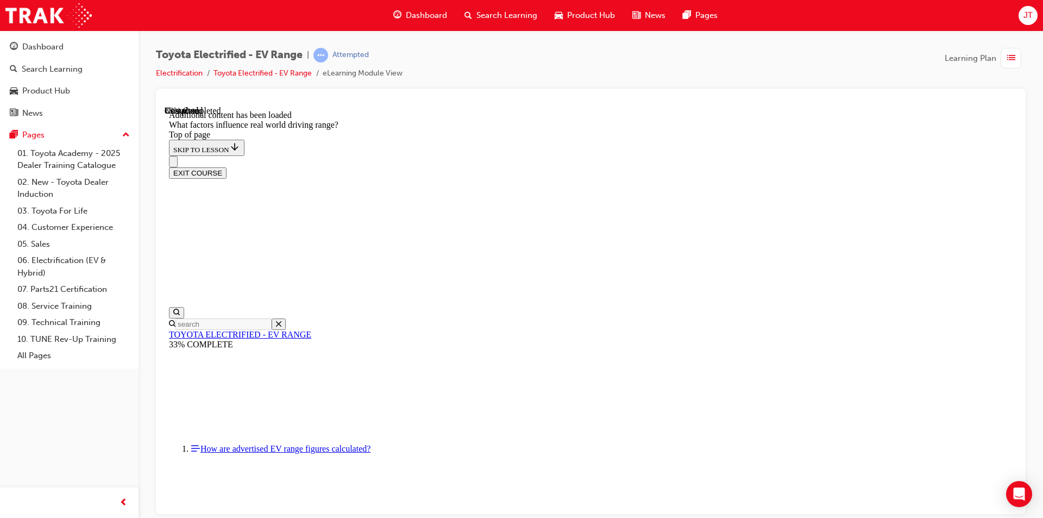
drag, startPoint x: 716, startPoint y: 268, endPoint x: 840, endPoint y: 414, distance: 191.2
drag, startPoint x: 664, startPoint y: 267, endPoint x: 522, endPoint y: 402, distance: 196.4
drag, startPoint x: 669, startPoint y: 255, endPoint x: 533, endPoint y: 419, distance: 213.3
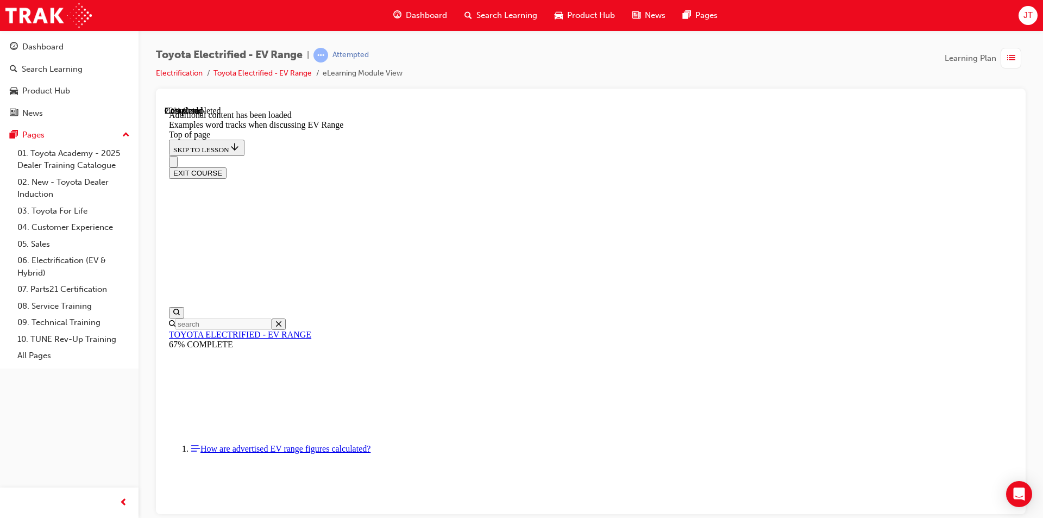
scroll to position [305, 0]
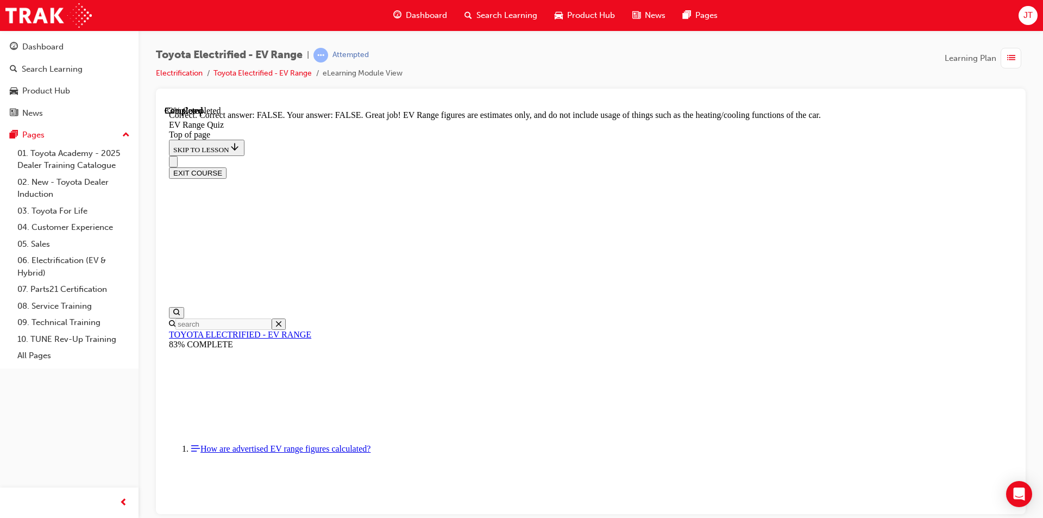
scroll to position [142, 0]
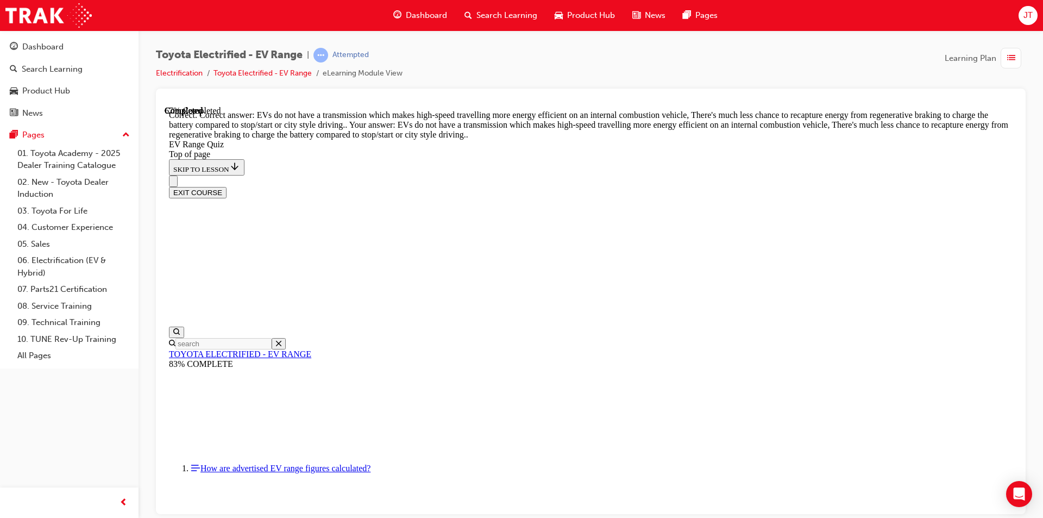
scroll to position [247, 0]
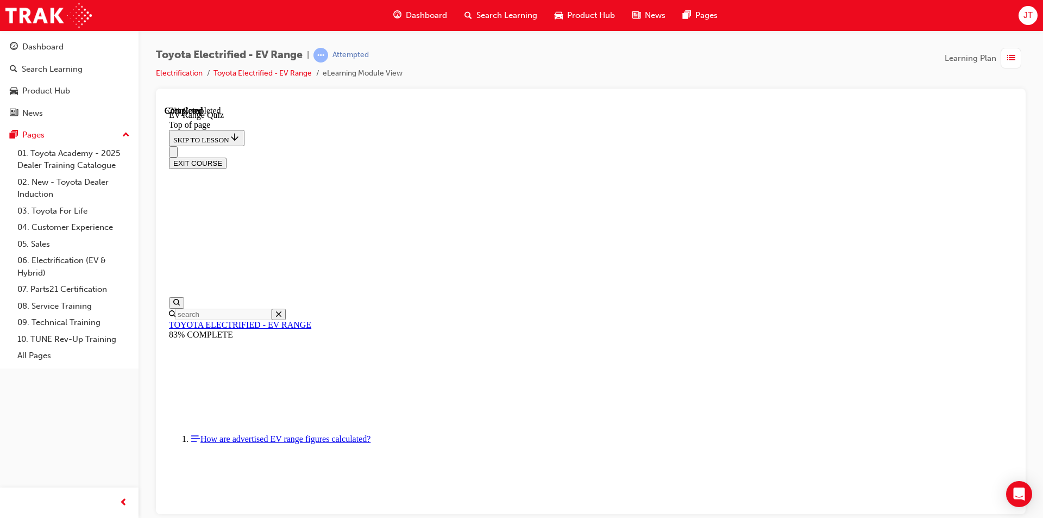
scroll to position [142, 0]
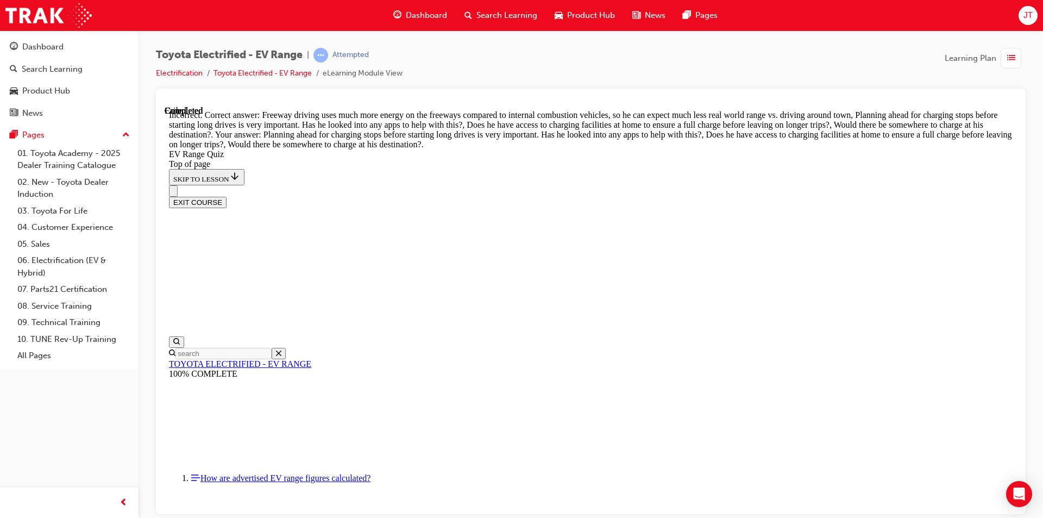
scroll to position [295, 0]
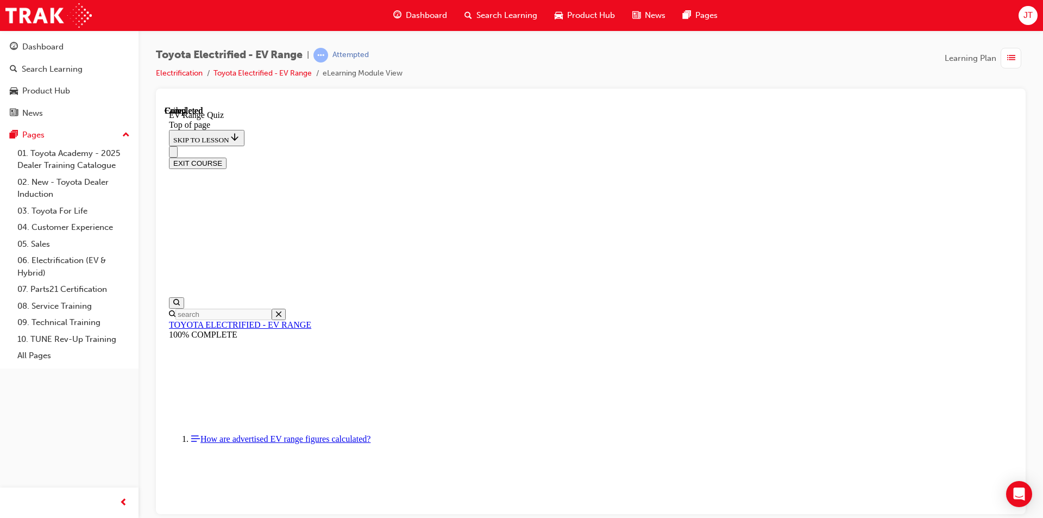
scroll to position [149, 0]
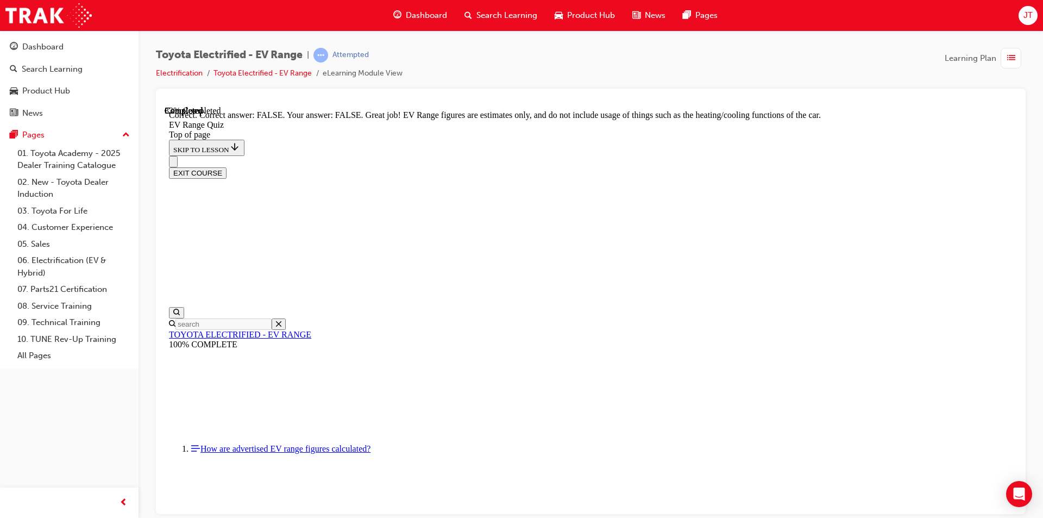
scroll to position [176, 0]
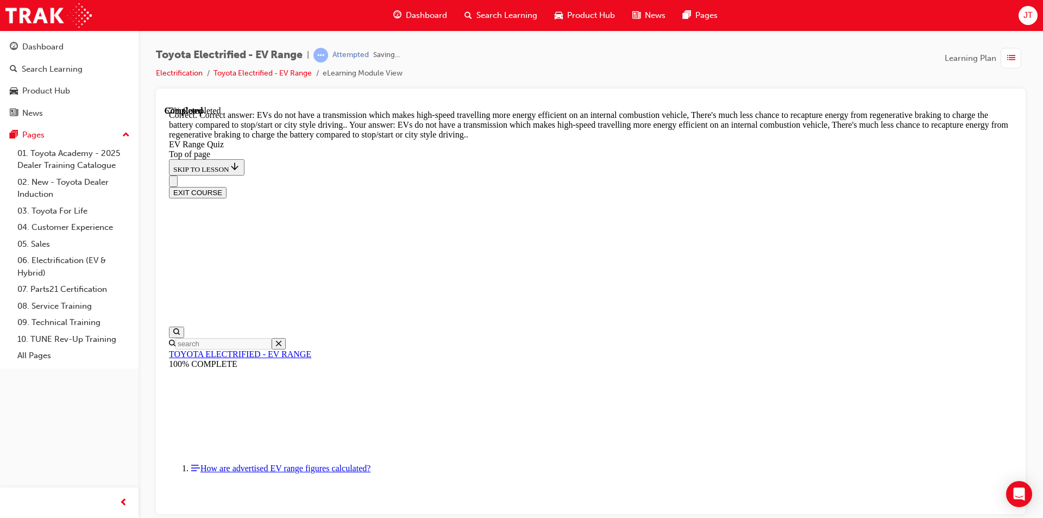
scroll to position [247, 0]
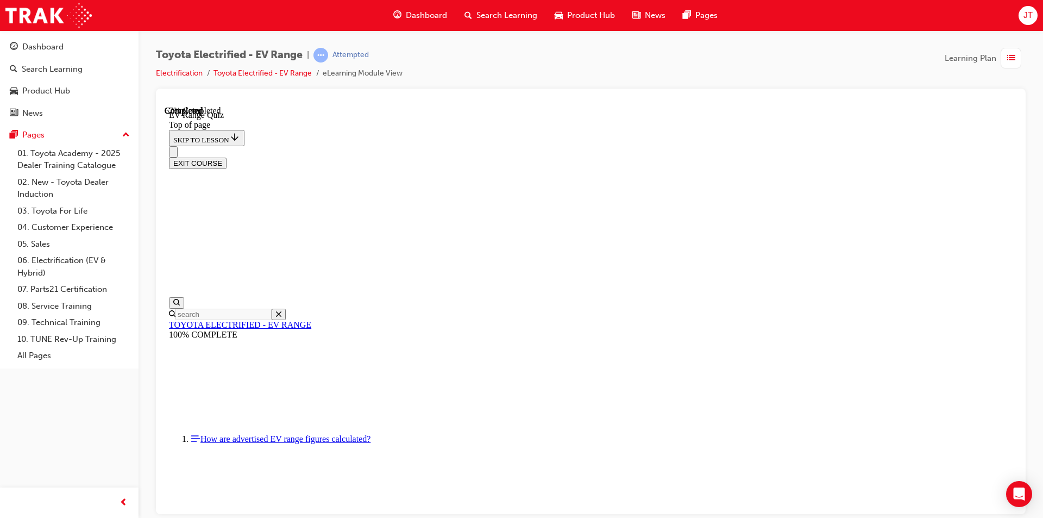
scroll to position [142, 0]
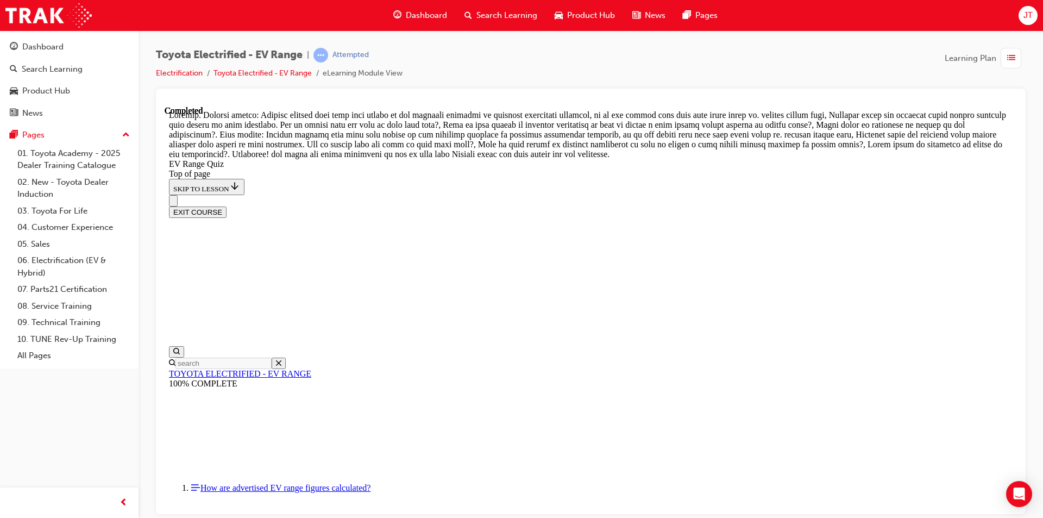
scroll to position [362, 0]
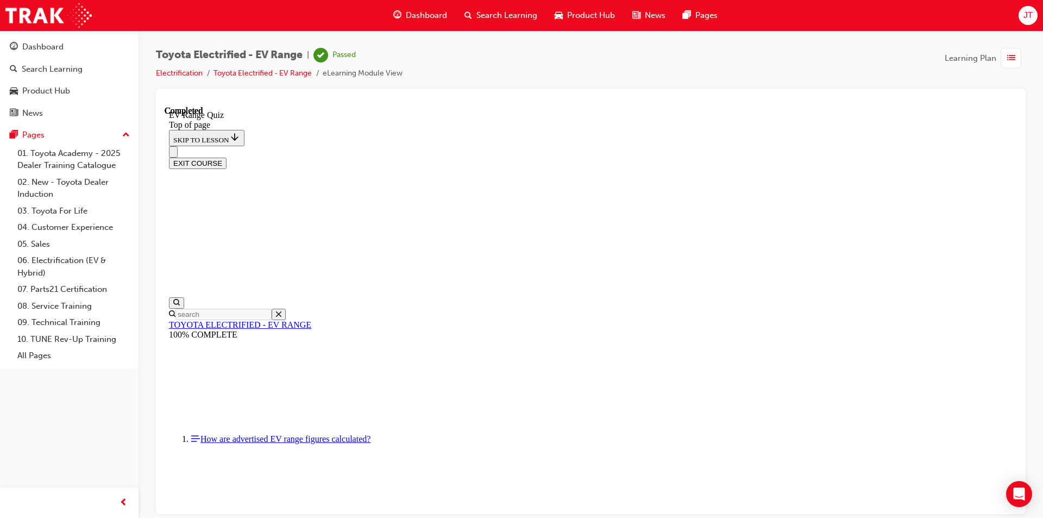
scroll to position [149, 0]
click at [227, 157] on button "EXIT COURSE" at bounding box center [198, 162] width 58 height 11
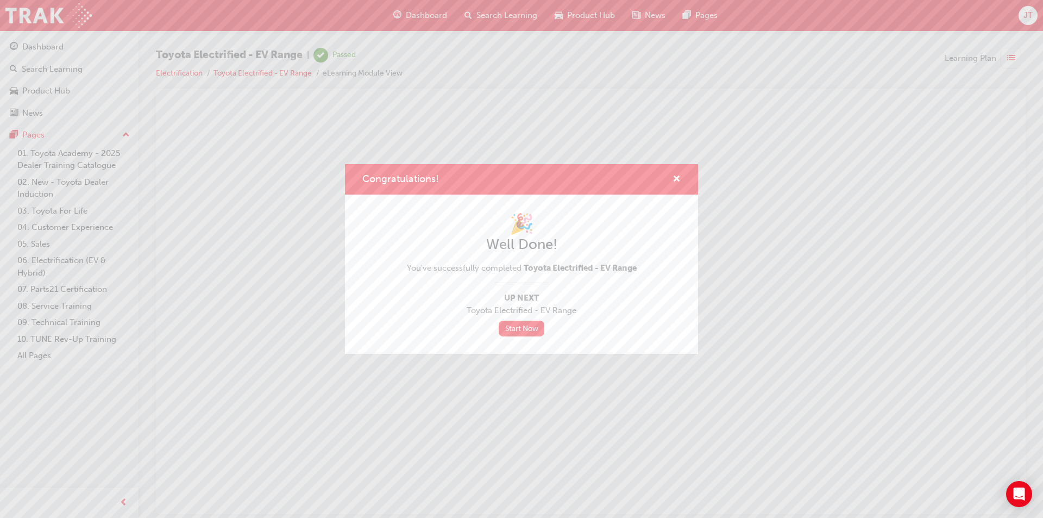
scroll to position [0, 0]
click at [524, 330] on link "Start Now" at bounding box center [522, 329] width 46 height 16
click at [685, 180] on div "Congratulations!" at bounding box center [521, 179] width 353 height 31
click at [679, 179] on span "cross-icon" at bounding box center [677, 180] width 8 height 10
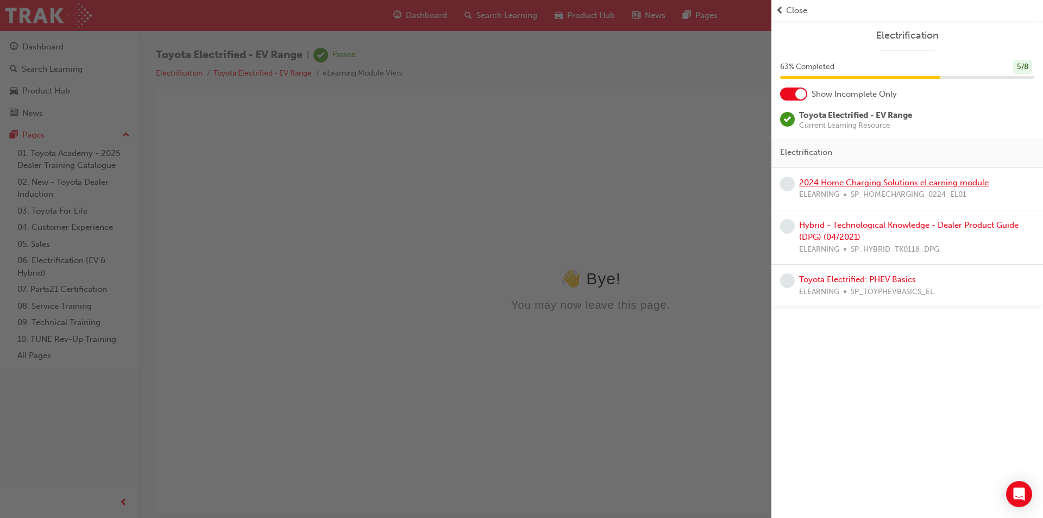
click at [882, 184] on link "2024 Home Charging Solutions eLearning module" at bounding box center [894, 183] width 190 height 10
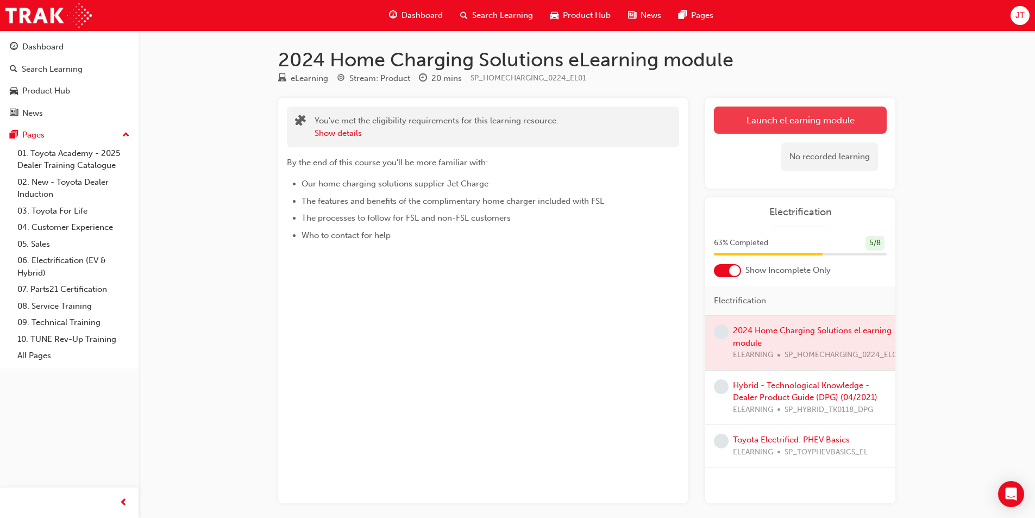
click at [768, 128] on link "Launch eLearning module" at bounding box center [800, 119] width 173 height 27
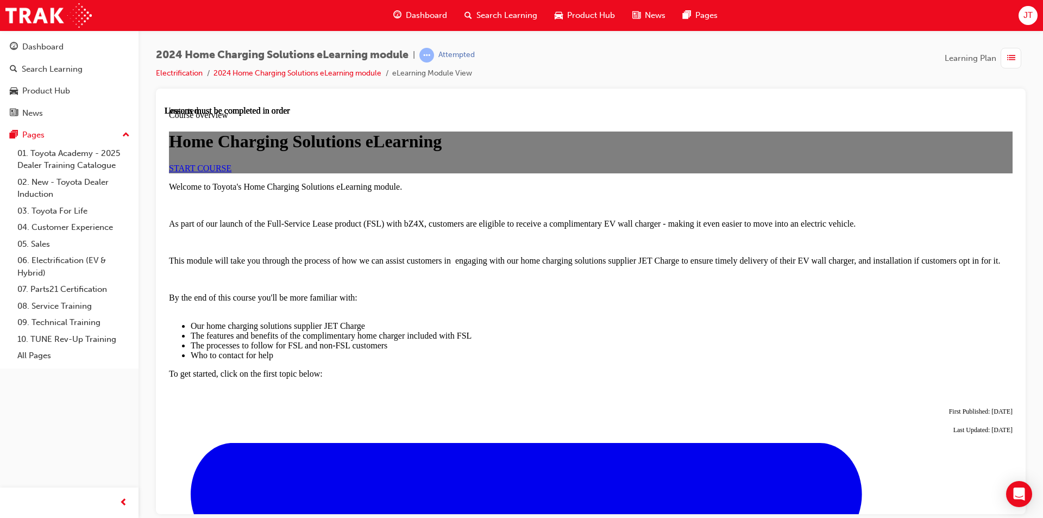
click at [231, 172] on link "START COURSE" at bounding box center [200, 167] width 62 height 9
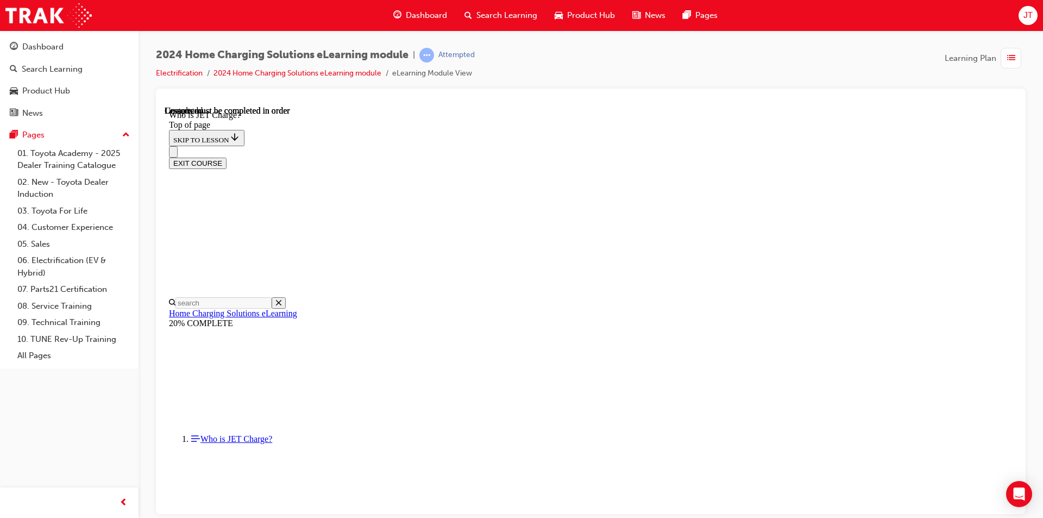
scroll to position [137, 0]
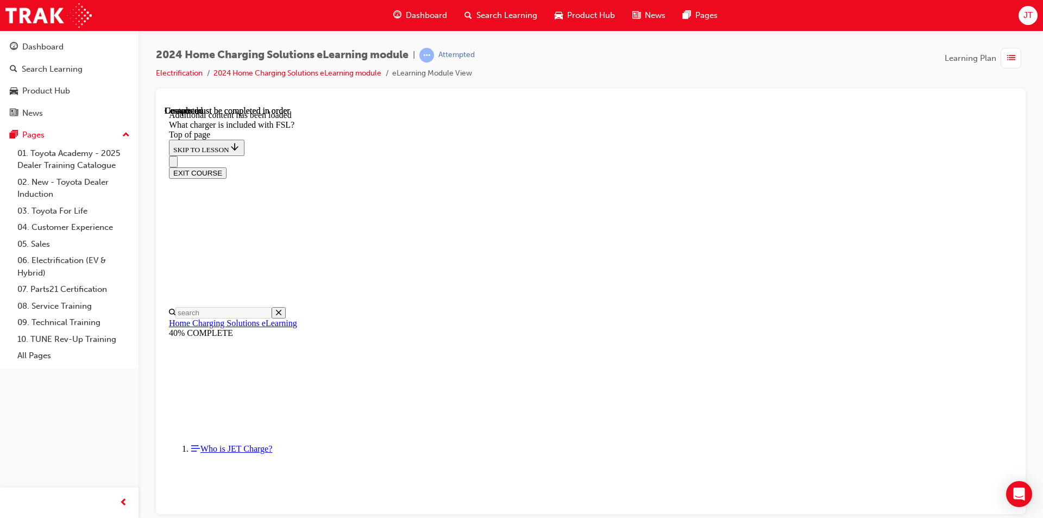
scroll to position [1405, 0]
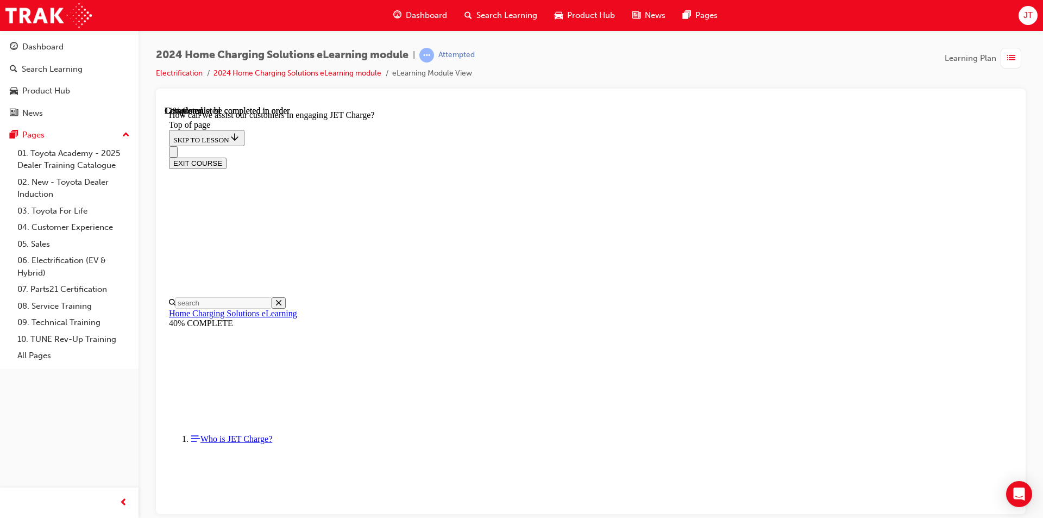
scroll to position [142, 0]
